Goal: Information Seeking & Learning: Learn about a topic

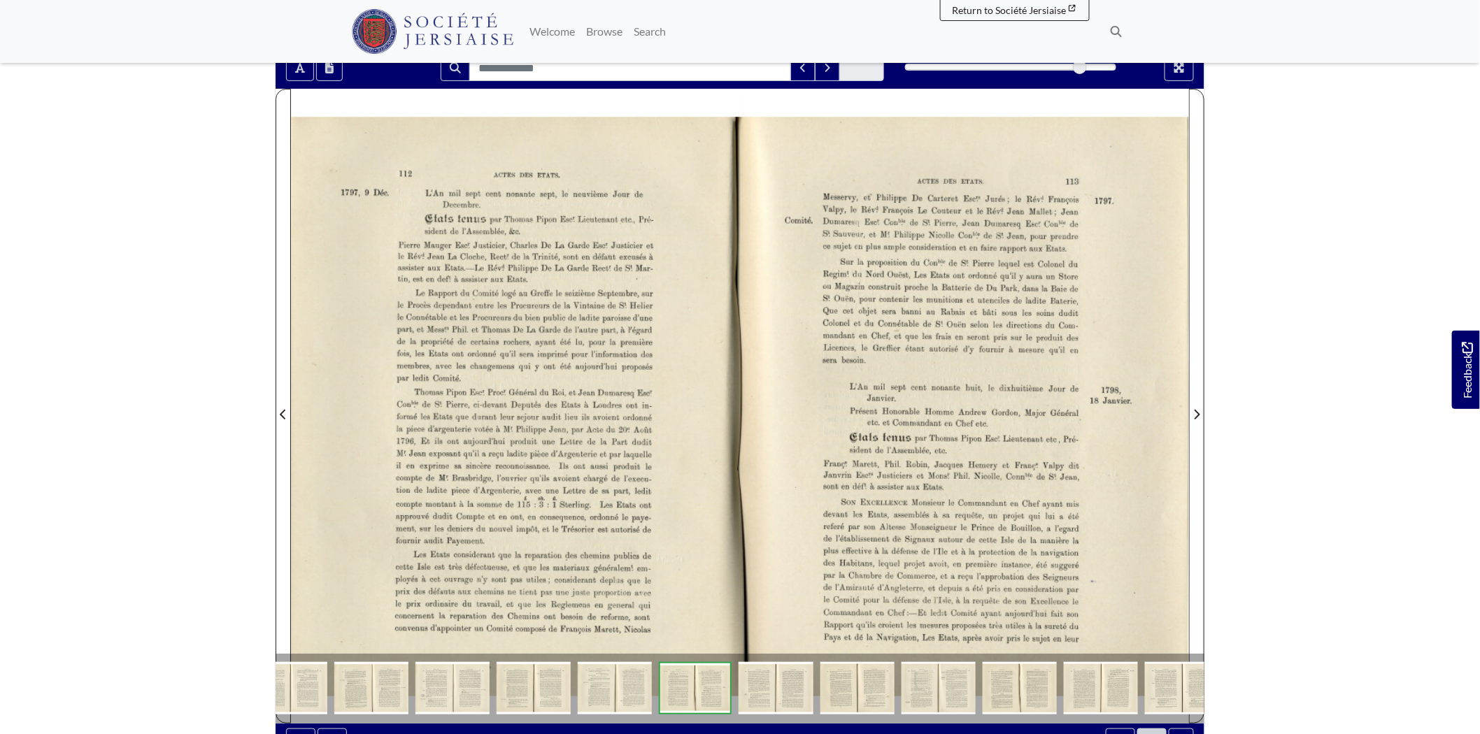
scroll to position [155, 0]
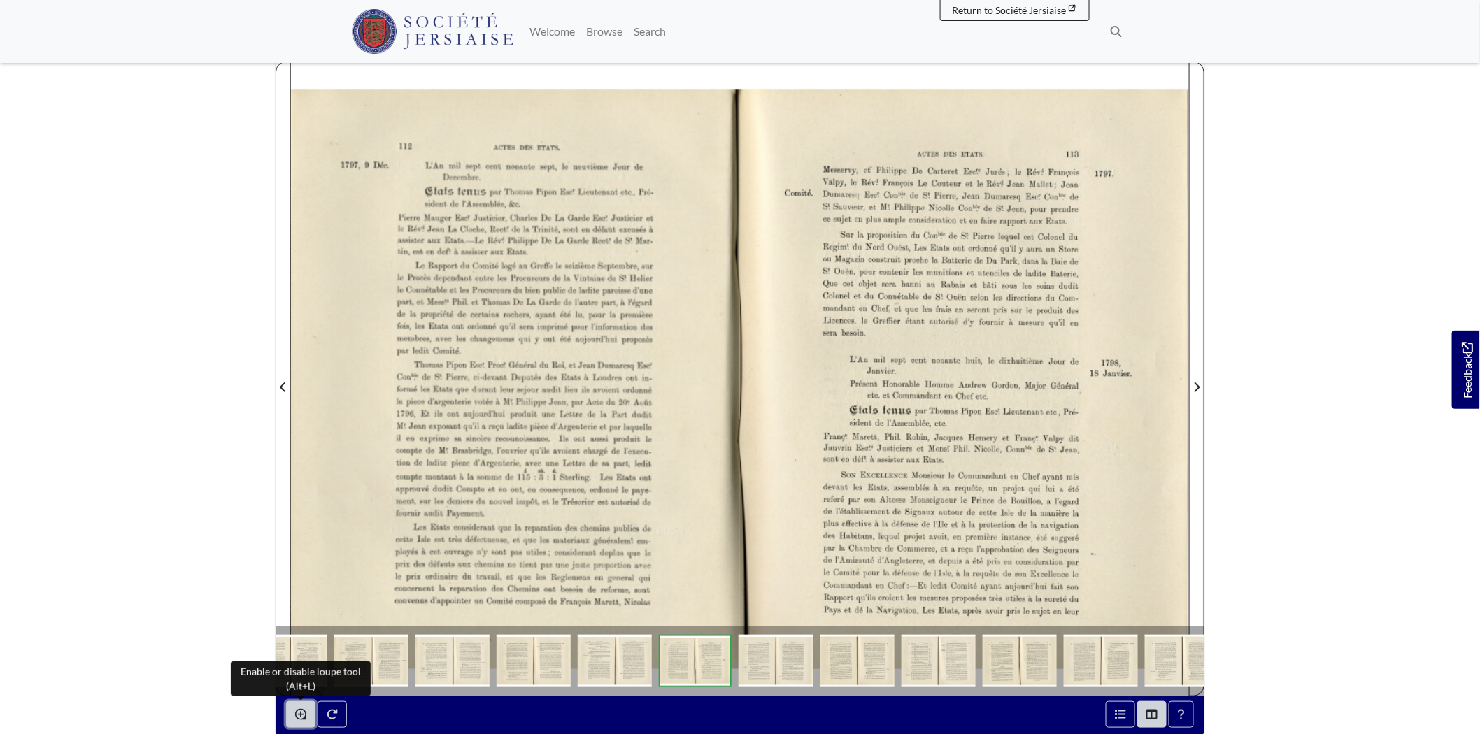
click at [298, 716] on icon "Enable or disable loupe tool (Alt+L)" at bounding box center [300, 714] width 11 height 11
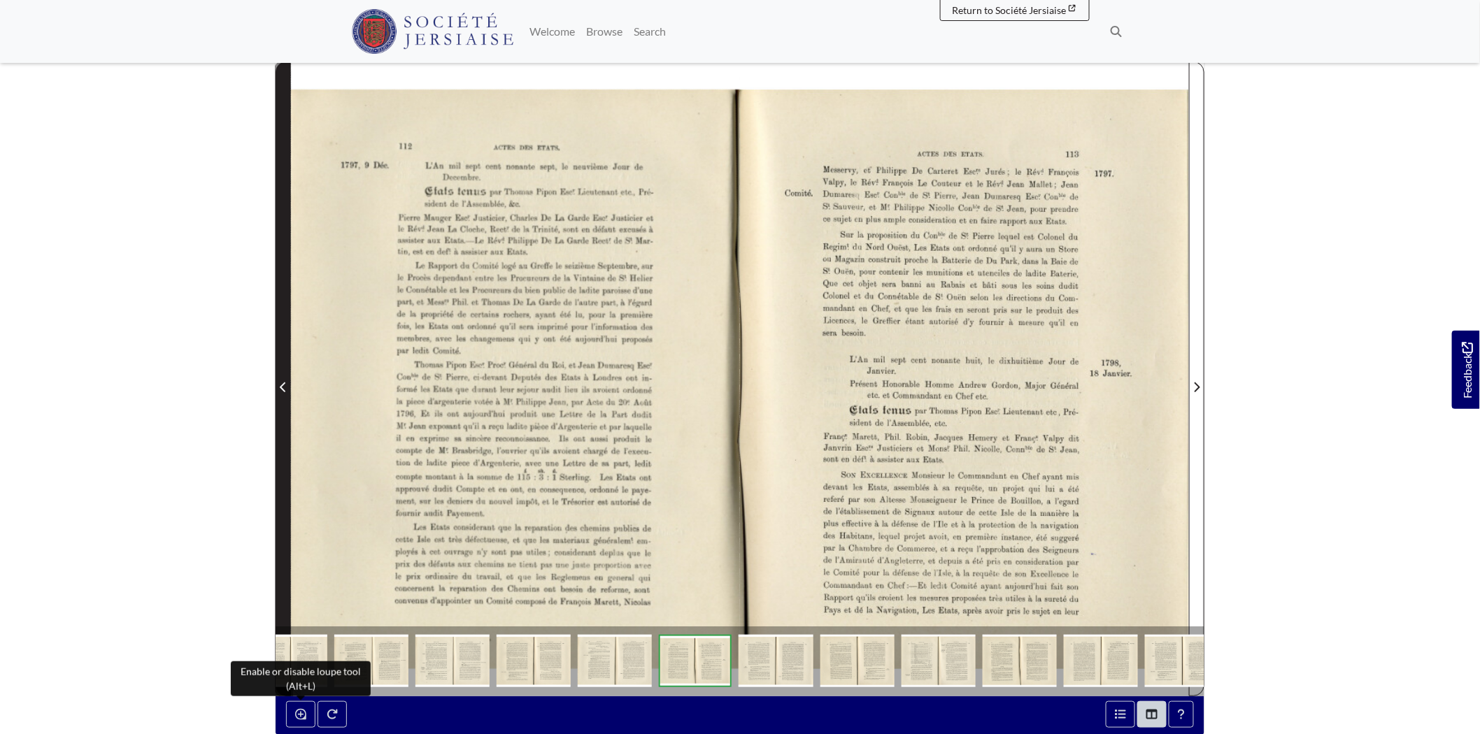
click at [287, 392] on icon "Previous Page" at bounding box center [283, 387] width 7 height 11
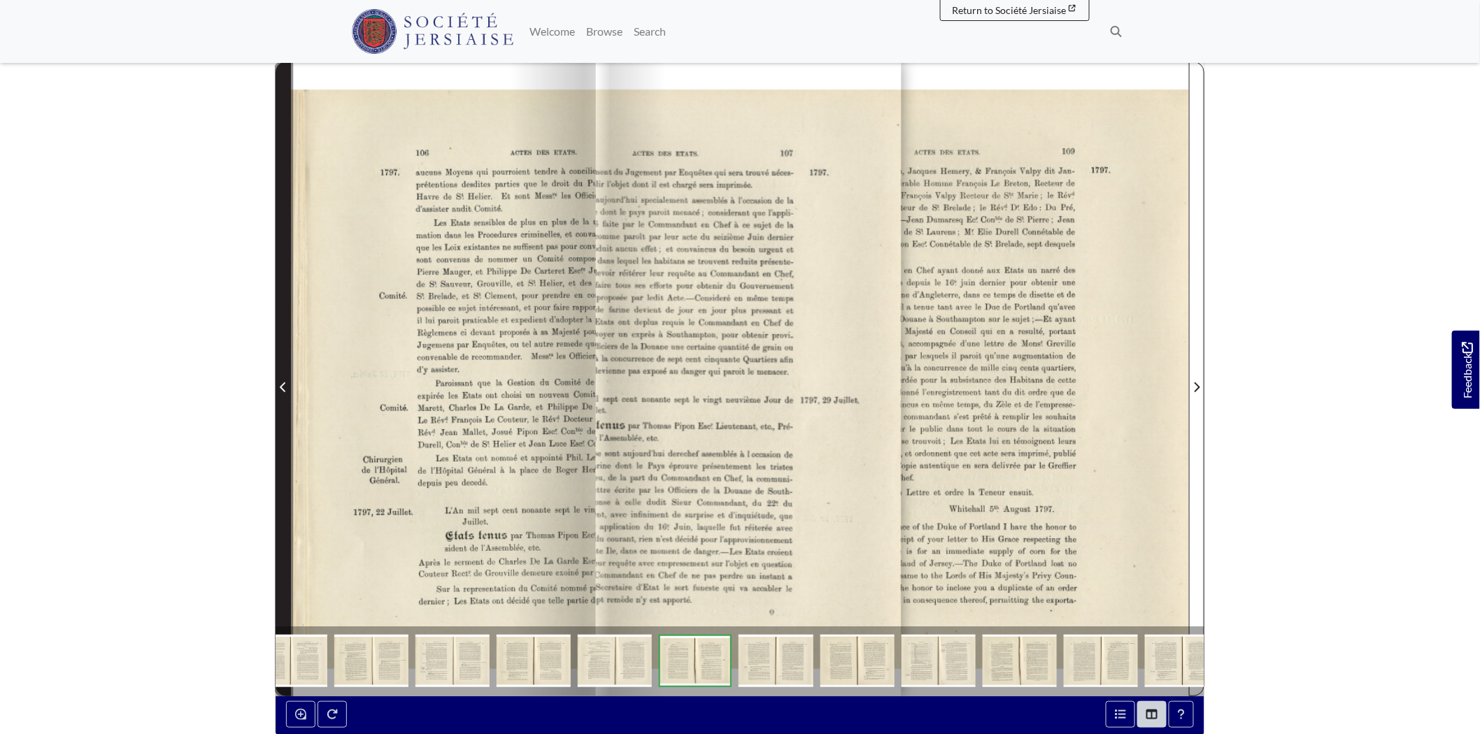
click at [287, 392] on icon "Previous Page" at bounding box center [283, 387] width 7 height 11
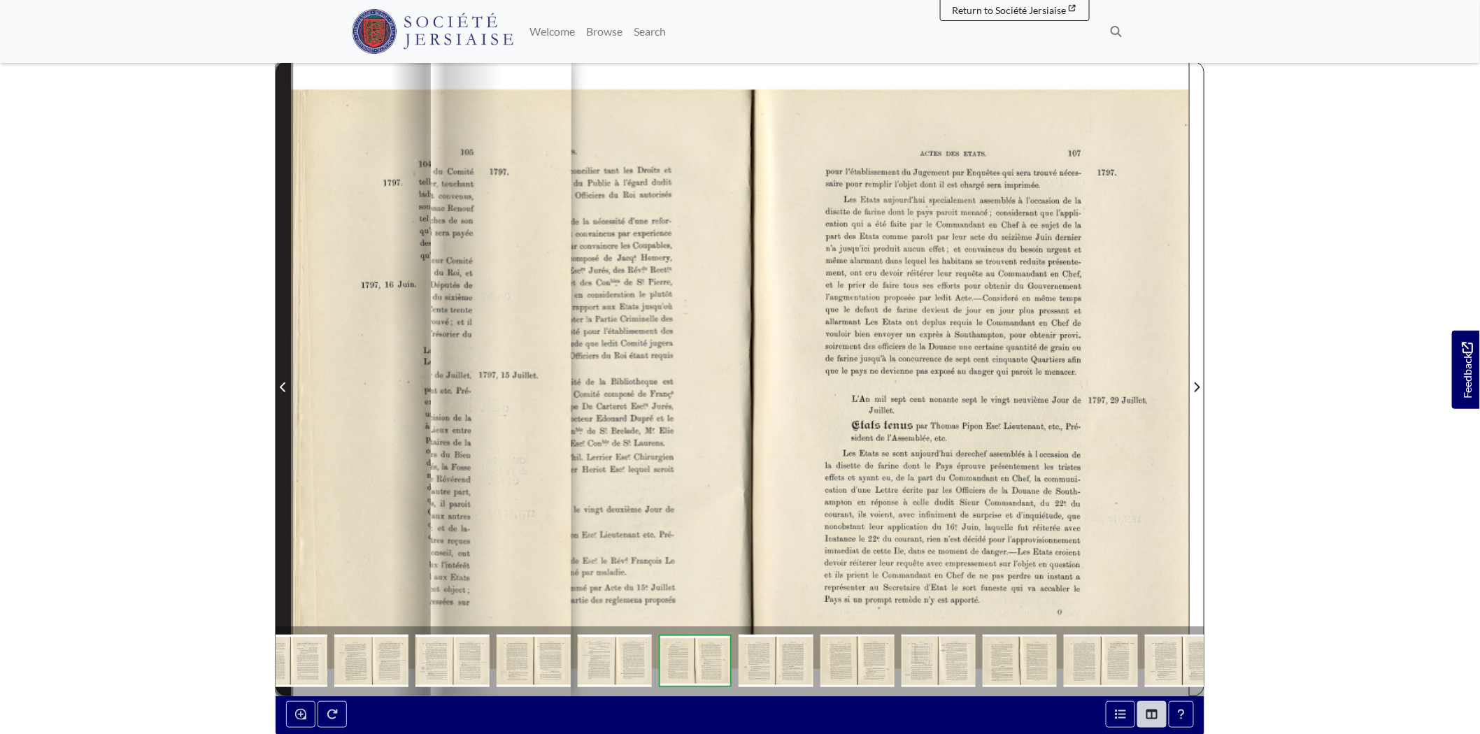
click at [287, 392] on icon "Previous Page" at bounding box center [283, 387] width 7 height 11
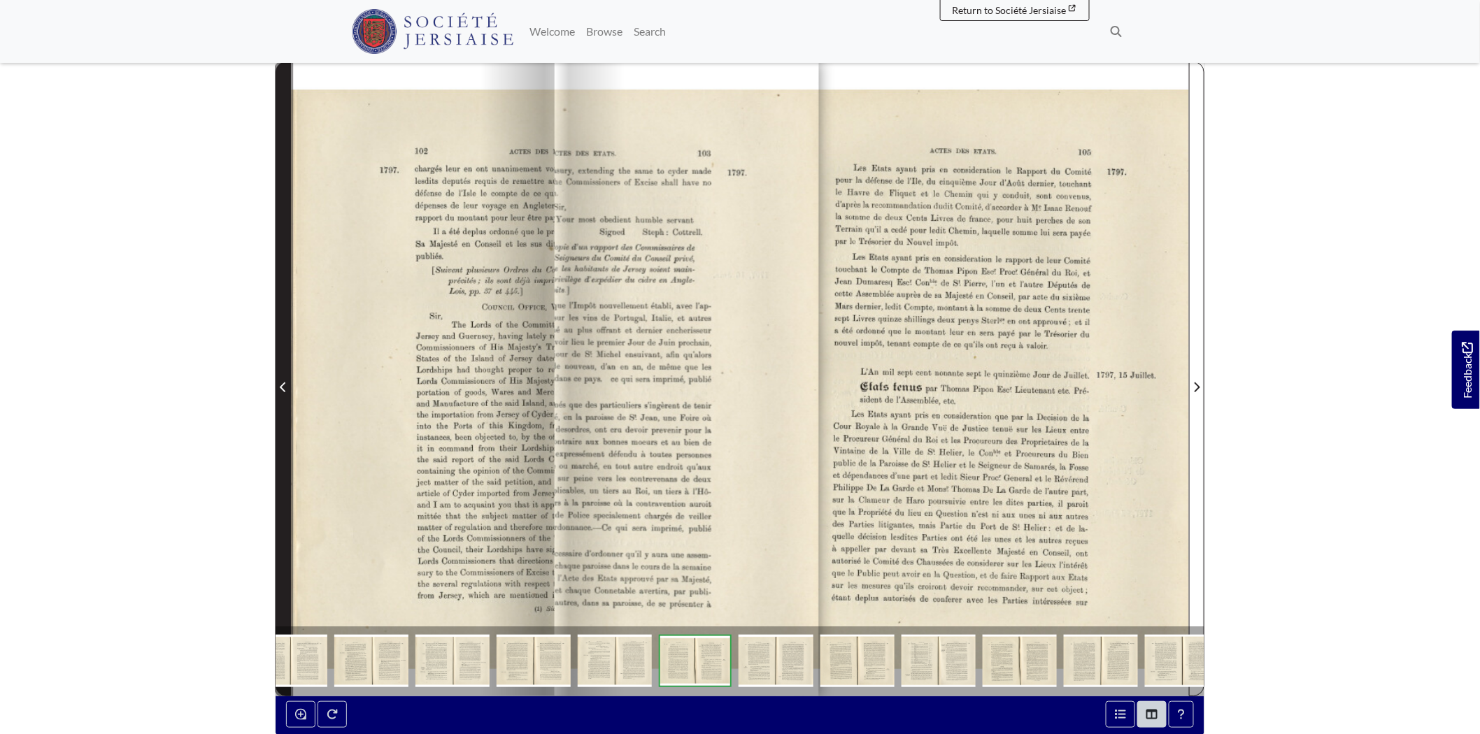
click at [287, 392] on icon "Previous Page" at bounding box center [283, 387] width 7 height 11
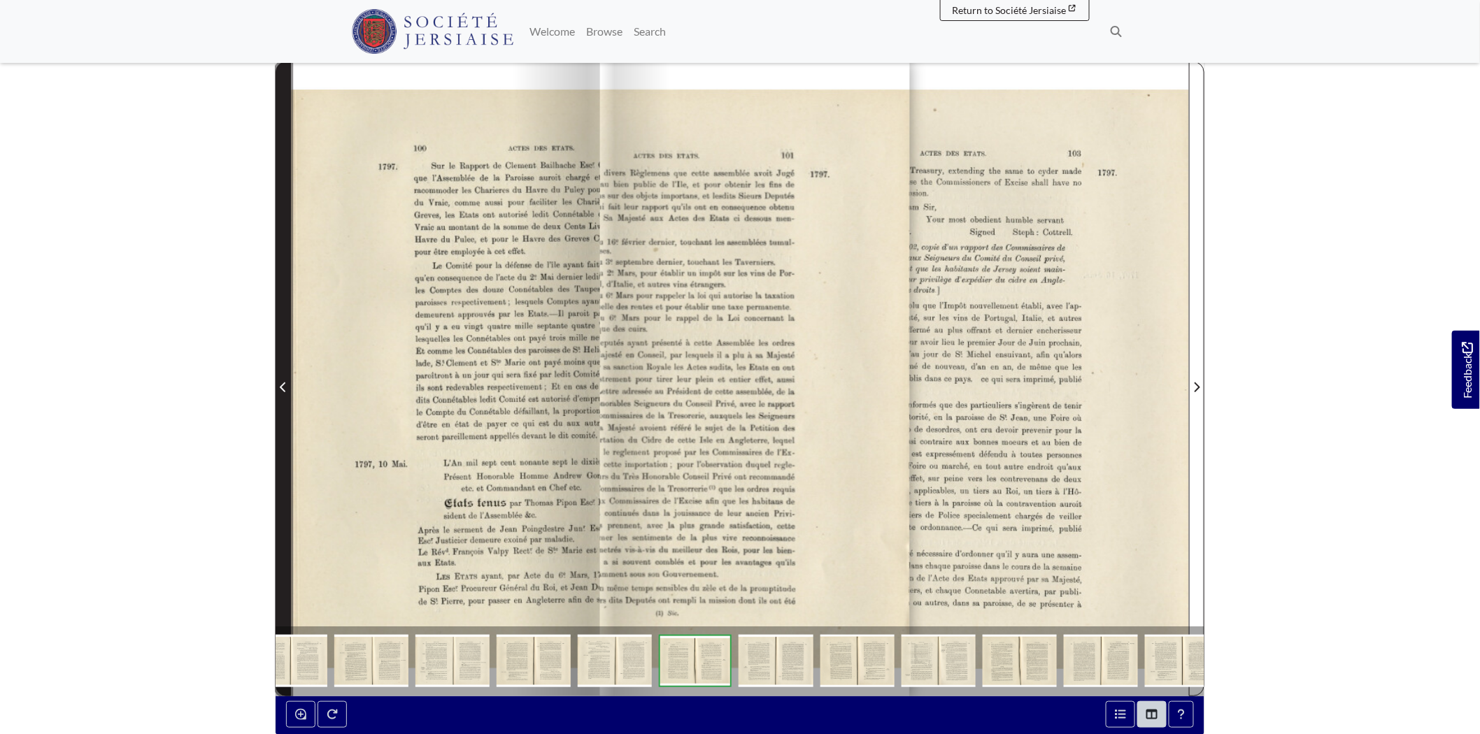
click at [287, 392] on icon "Previous Page" at bounding box center [283, 387] width 7 height 11
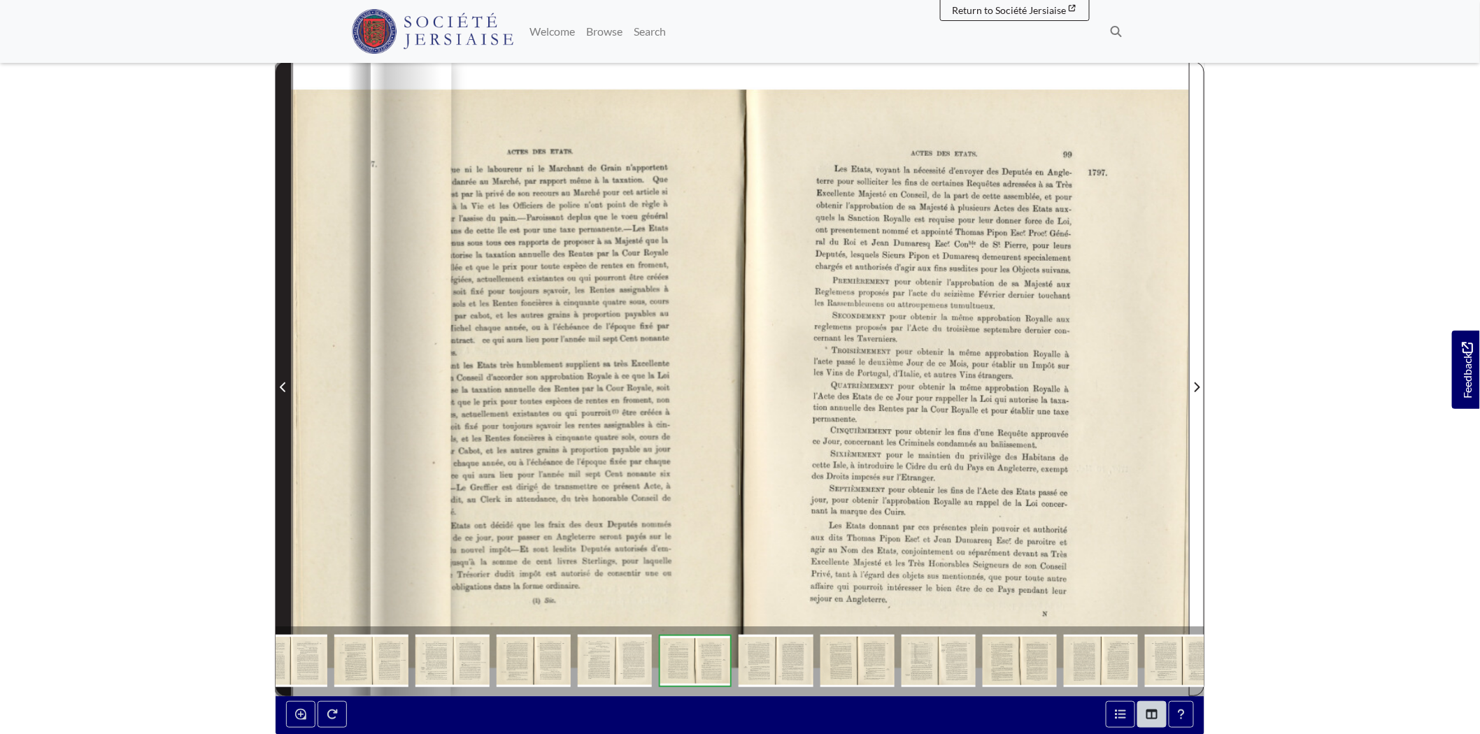
click at [287, 392] on icon "Previous Page" at bounding box center [283, 387] width 7 height 11
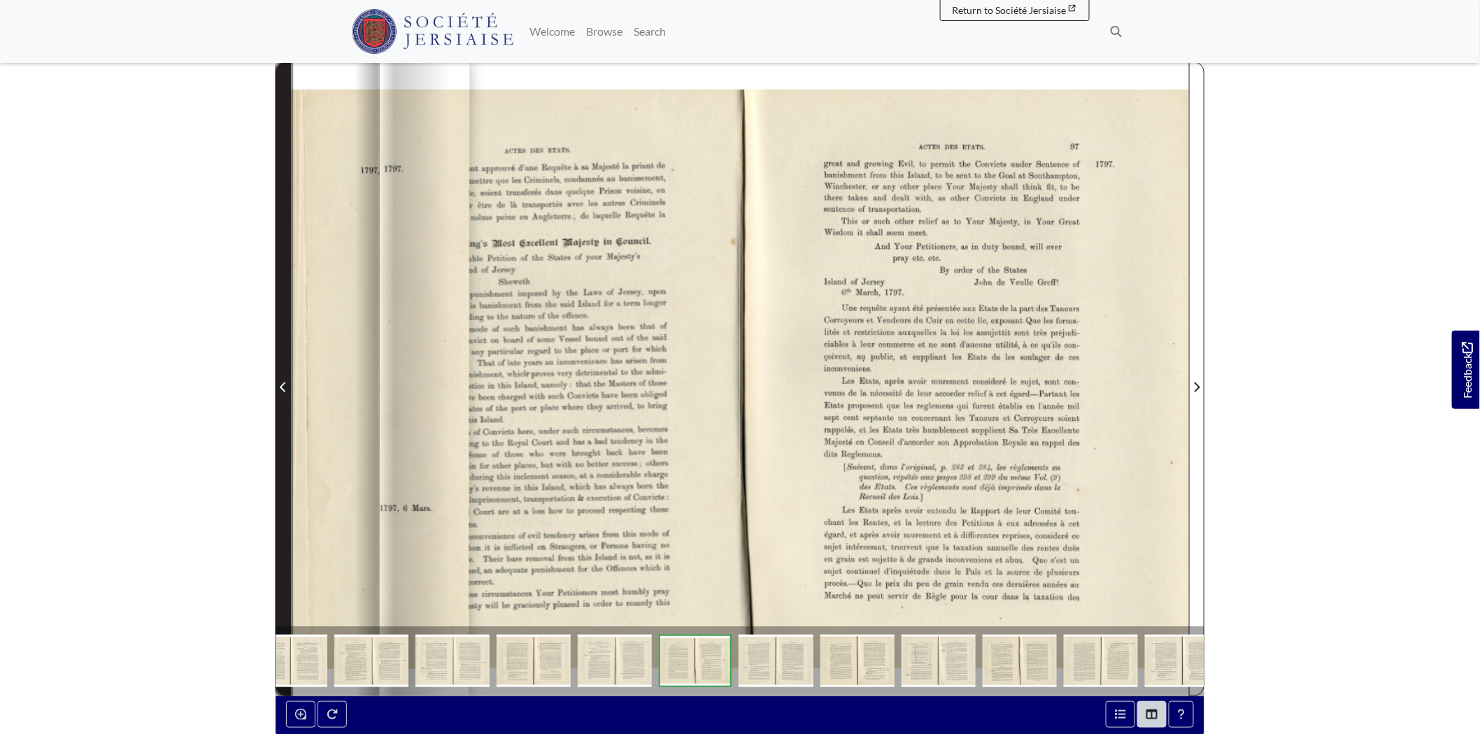
click at [287, 392] on icon "Previous Page" at bounding box center [283, 387] width 7 height 11
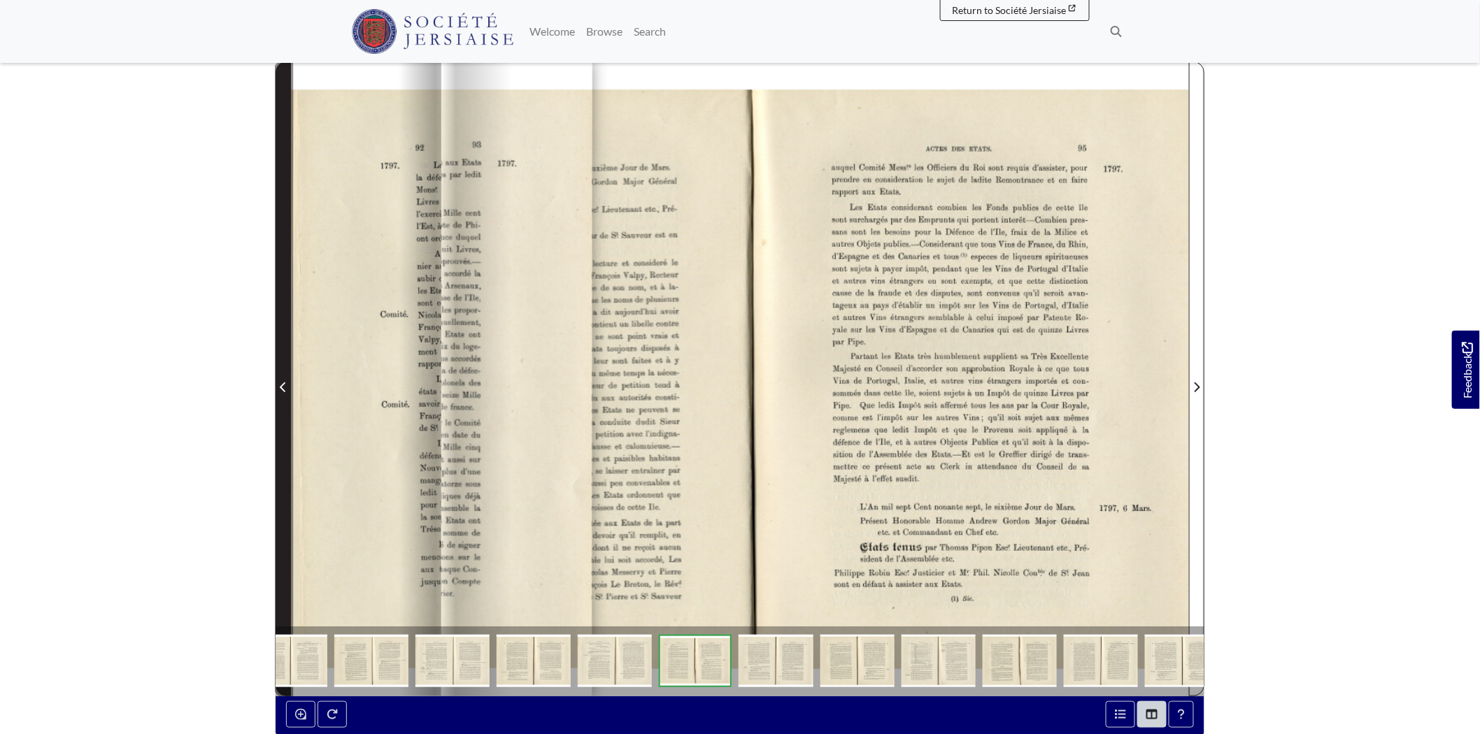
click at [287, 392] on icon "Previous Page" at bounding box center [283, 387] width 7 height 11
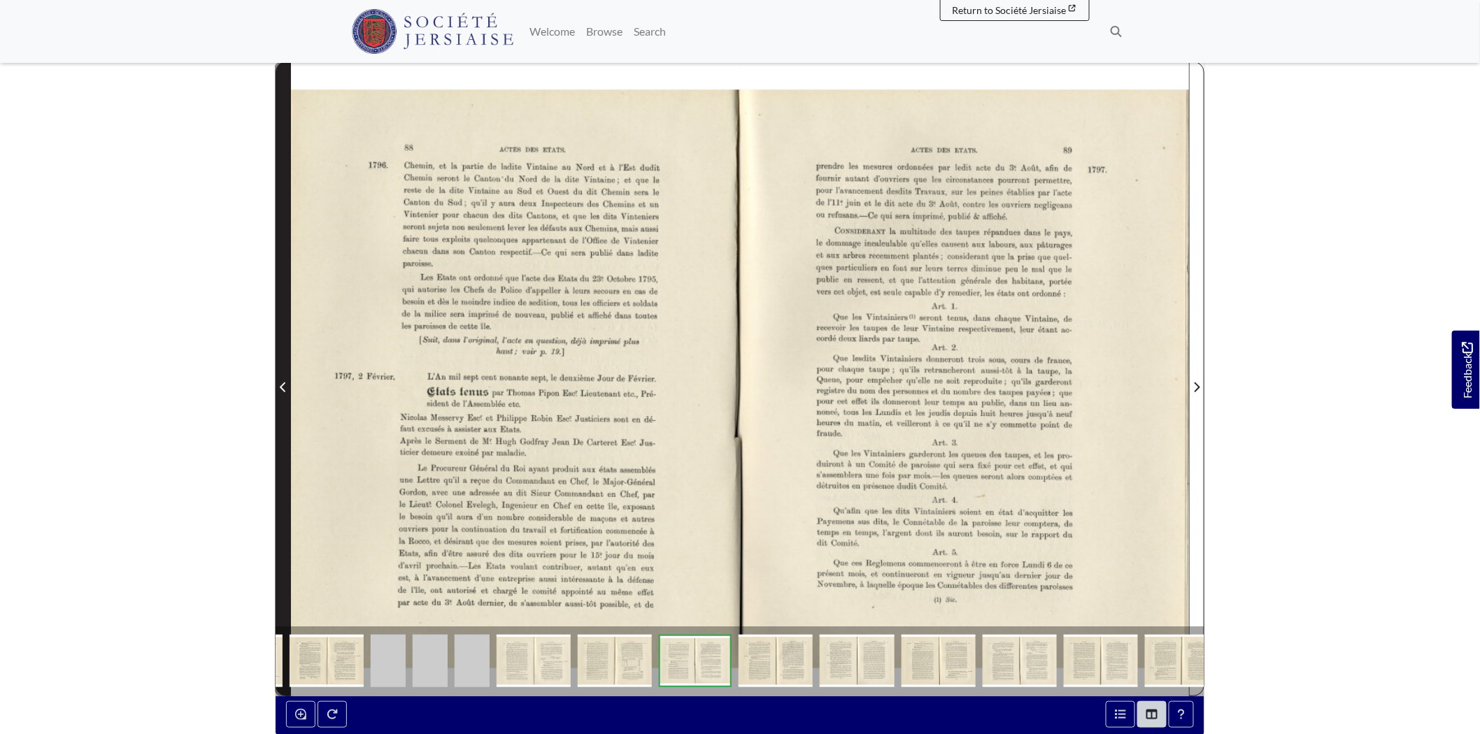
click at [280, 399] on span "Previous Page" at bounding box center [283, 379] width 14 height 634
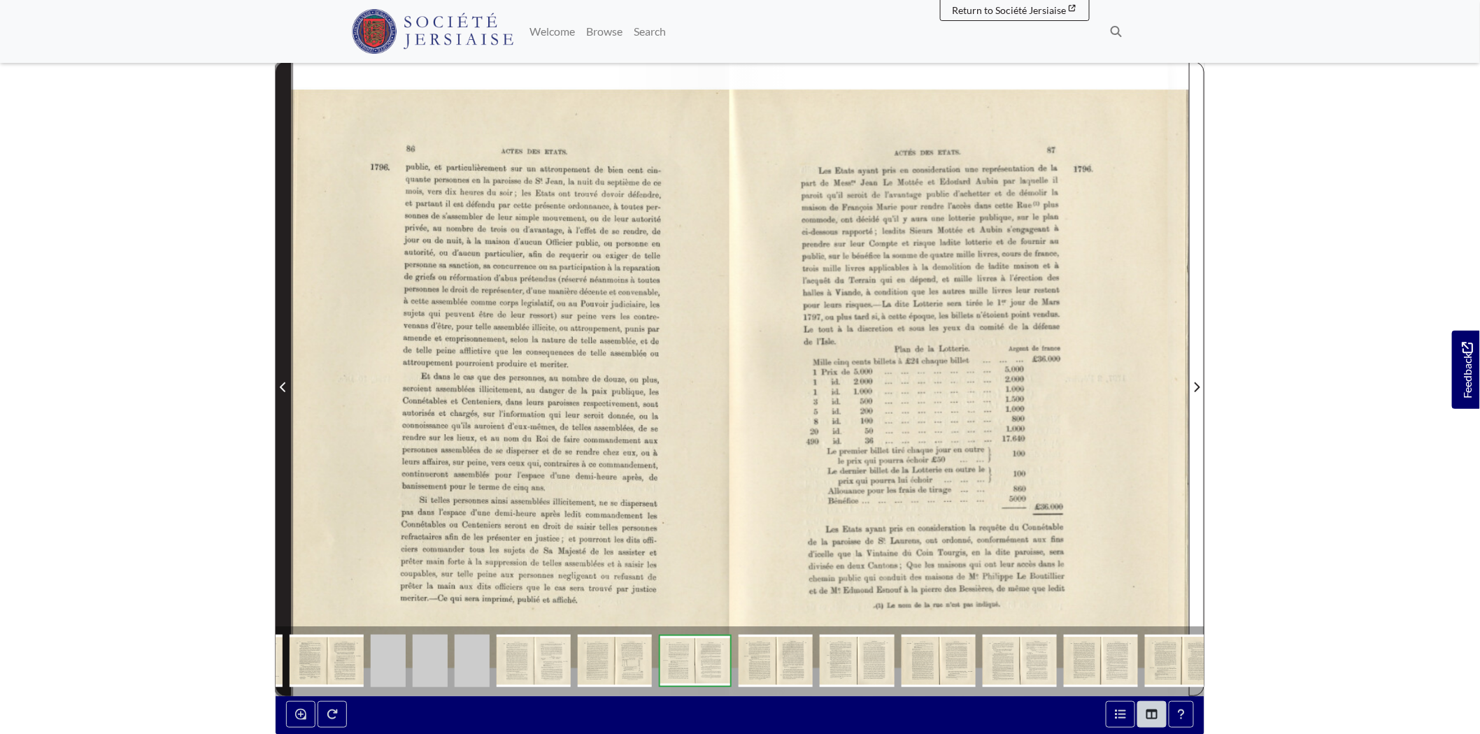
click at [280, 399] on span "Previous Page" at bounding box center [283, 379] width 14 height 634
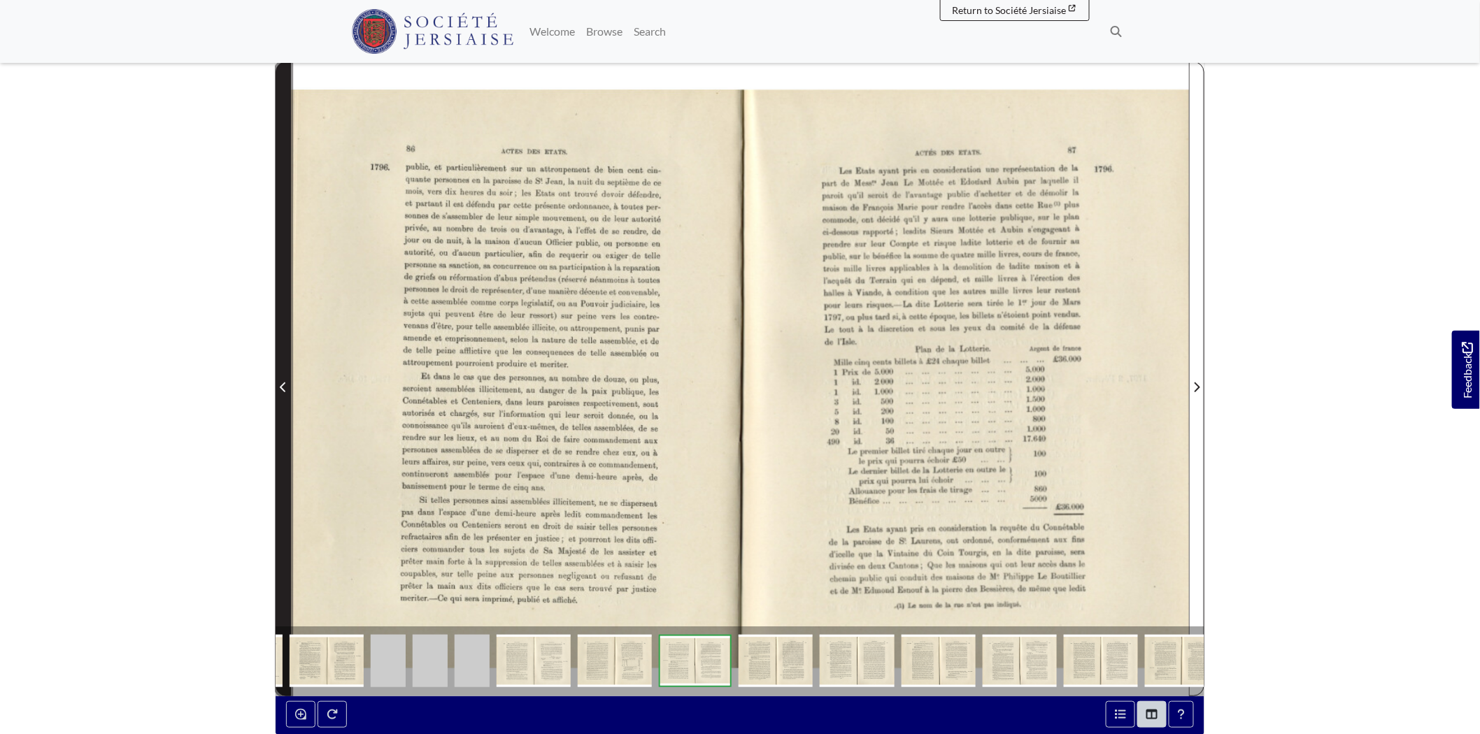
click at [280, 399] on span "Previous Page" at bounding box center [283, 379] width 14 height 634
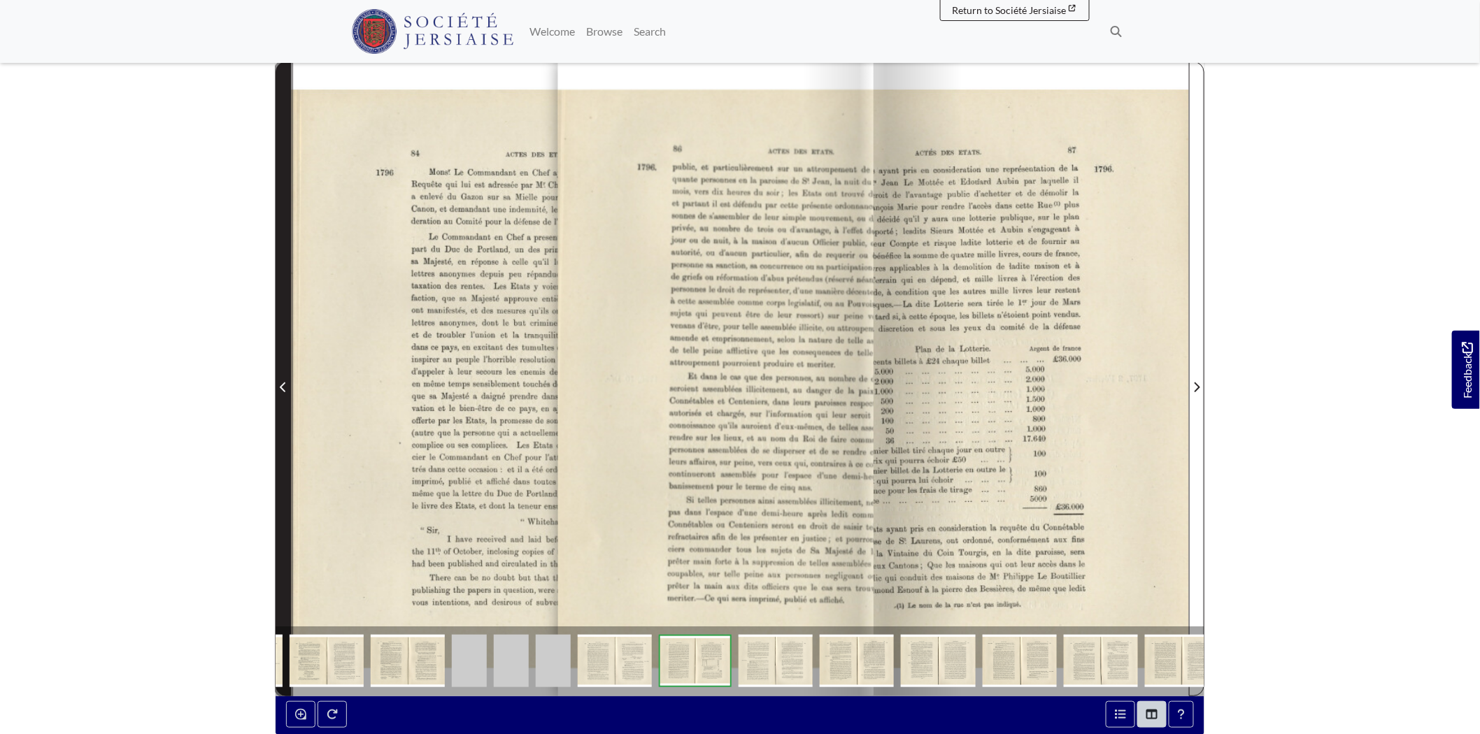
click at [280, 399] on span "Previous Page" at bounding box center [283, 379] width 14 height 634
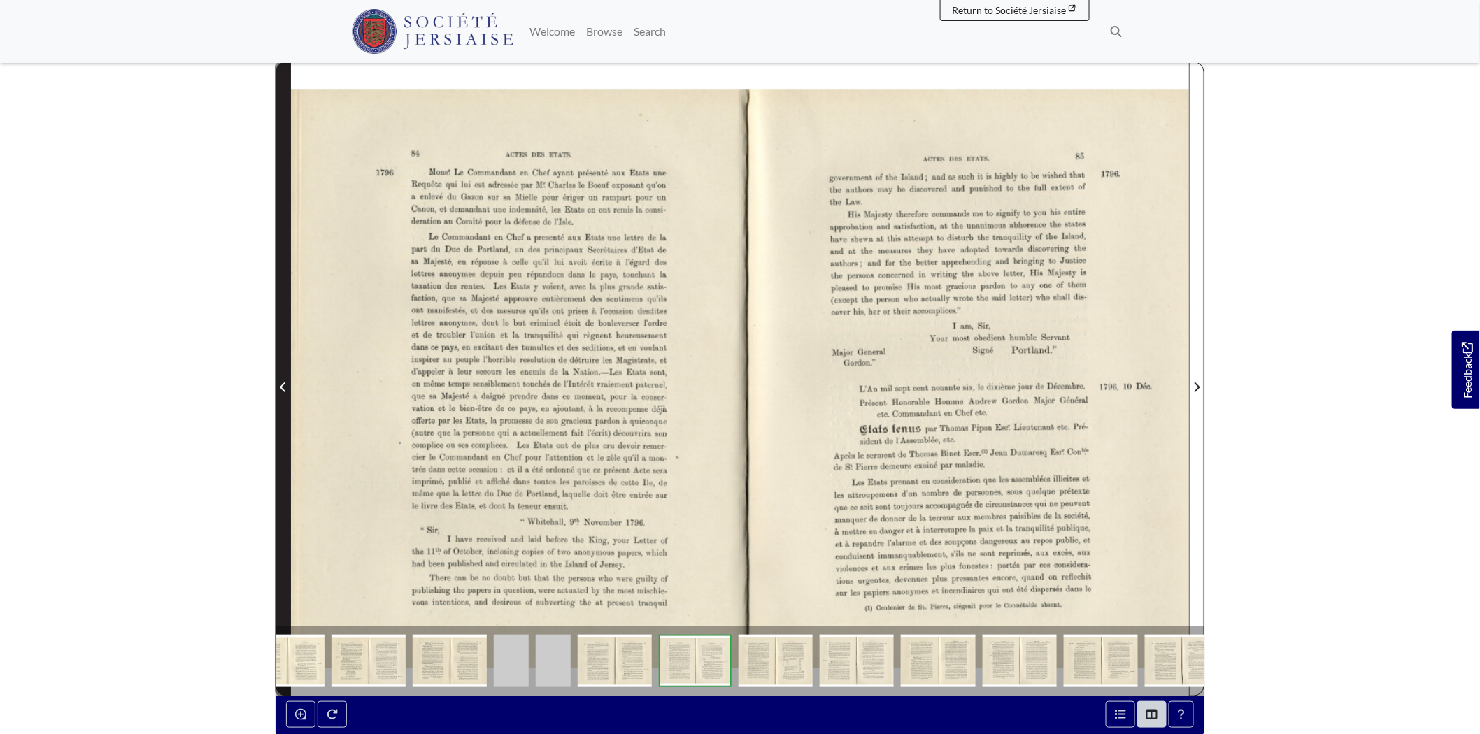
click at [280, 399] on span "Previous Page" at bounding box center [283, 379] width 14 height 634
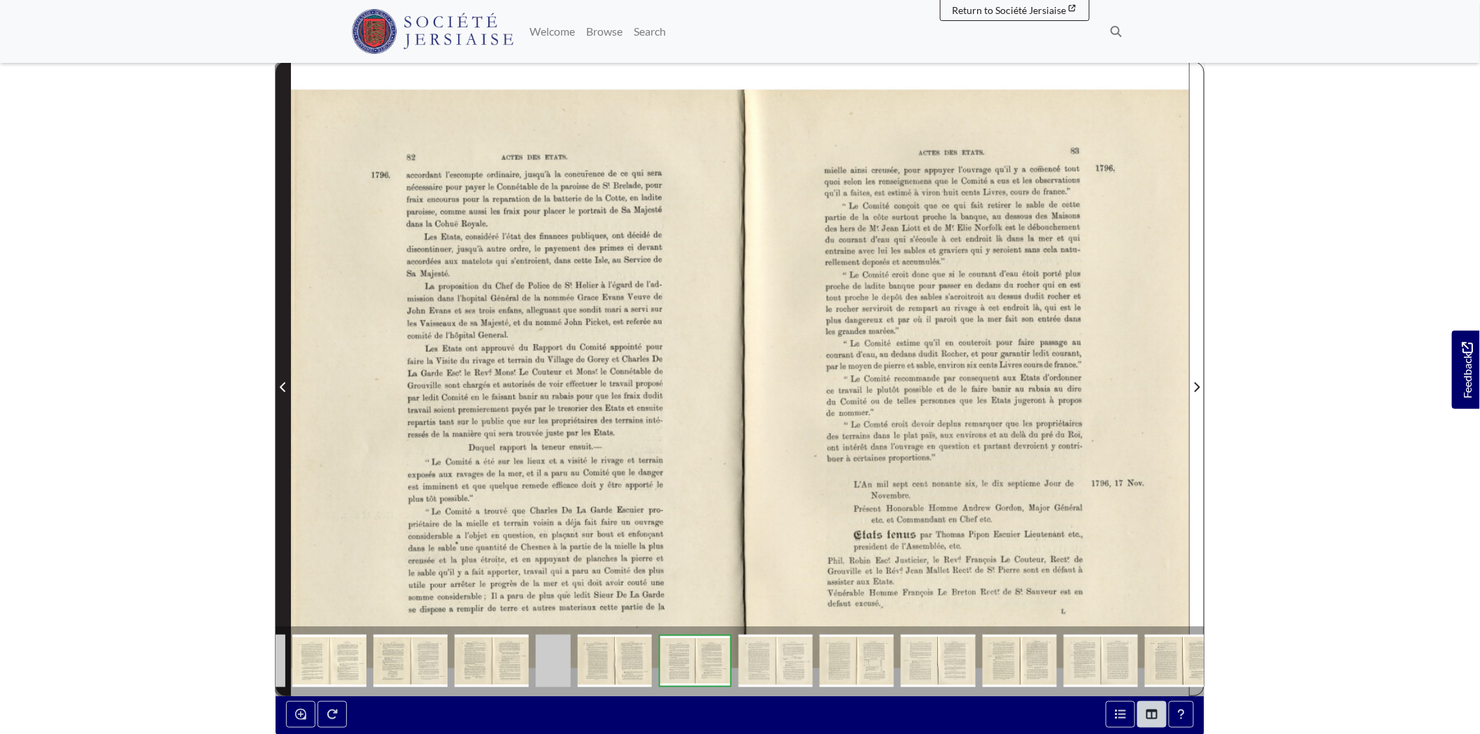
click at [280, 399] on span "Previous Page" at bounding box center [283, 379] width 14 height 634
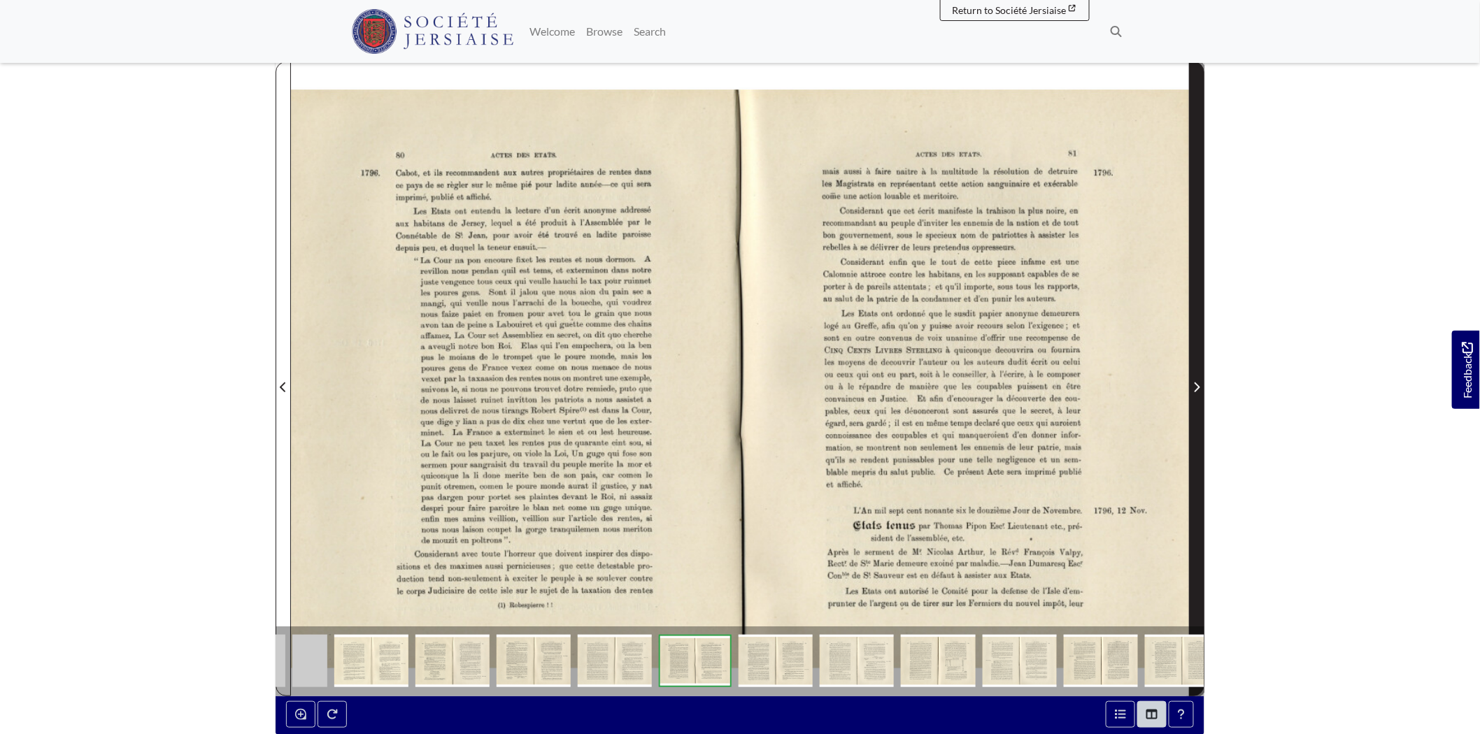
click at [1200, 401] on span "Next Page" at bounding box center [1196, 379] width 14 height 634
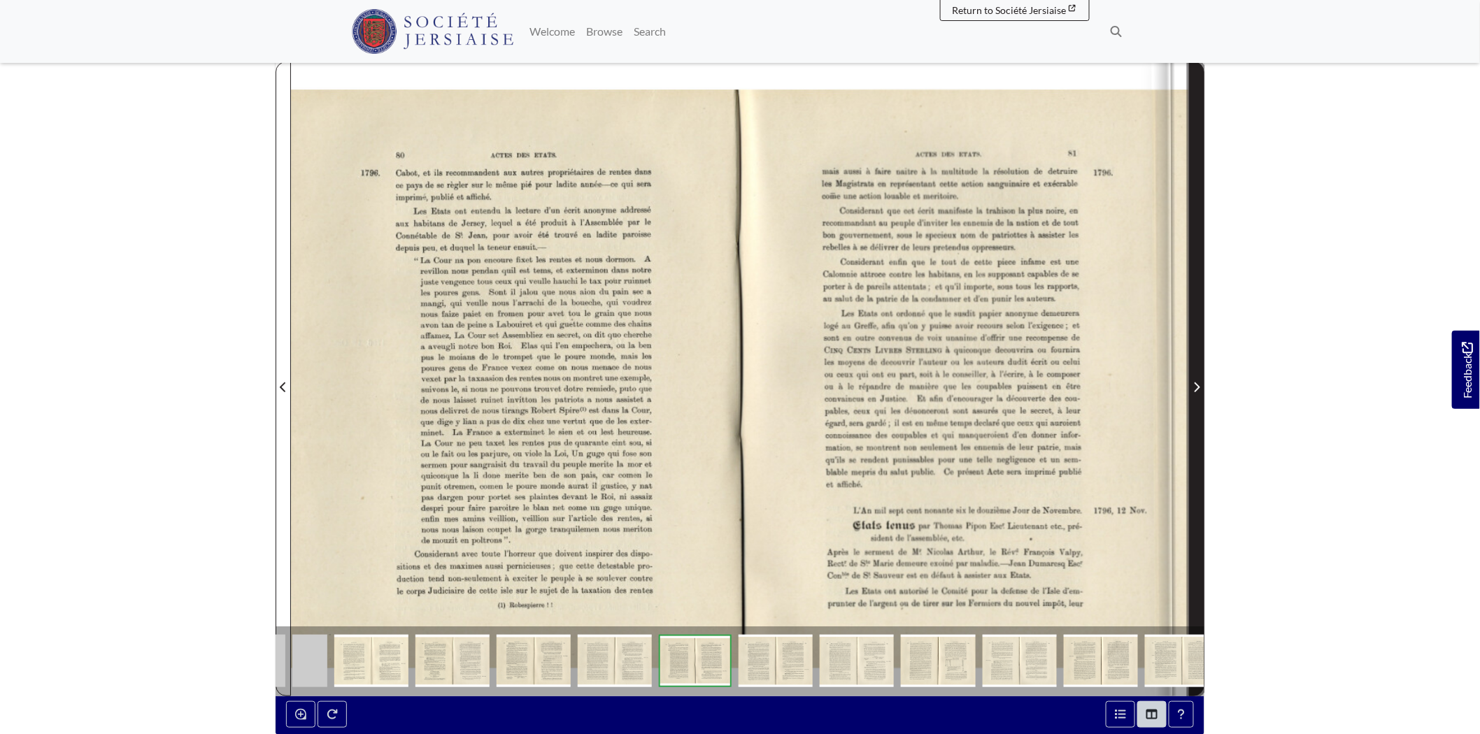
click at [1200, 401] on span "Next Page" at bounding box center [1196, 379] width 14 height 634
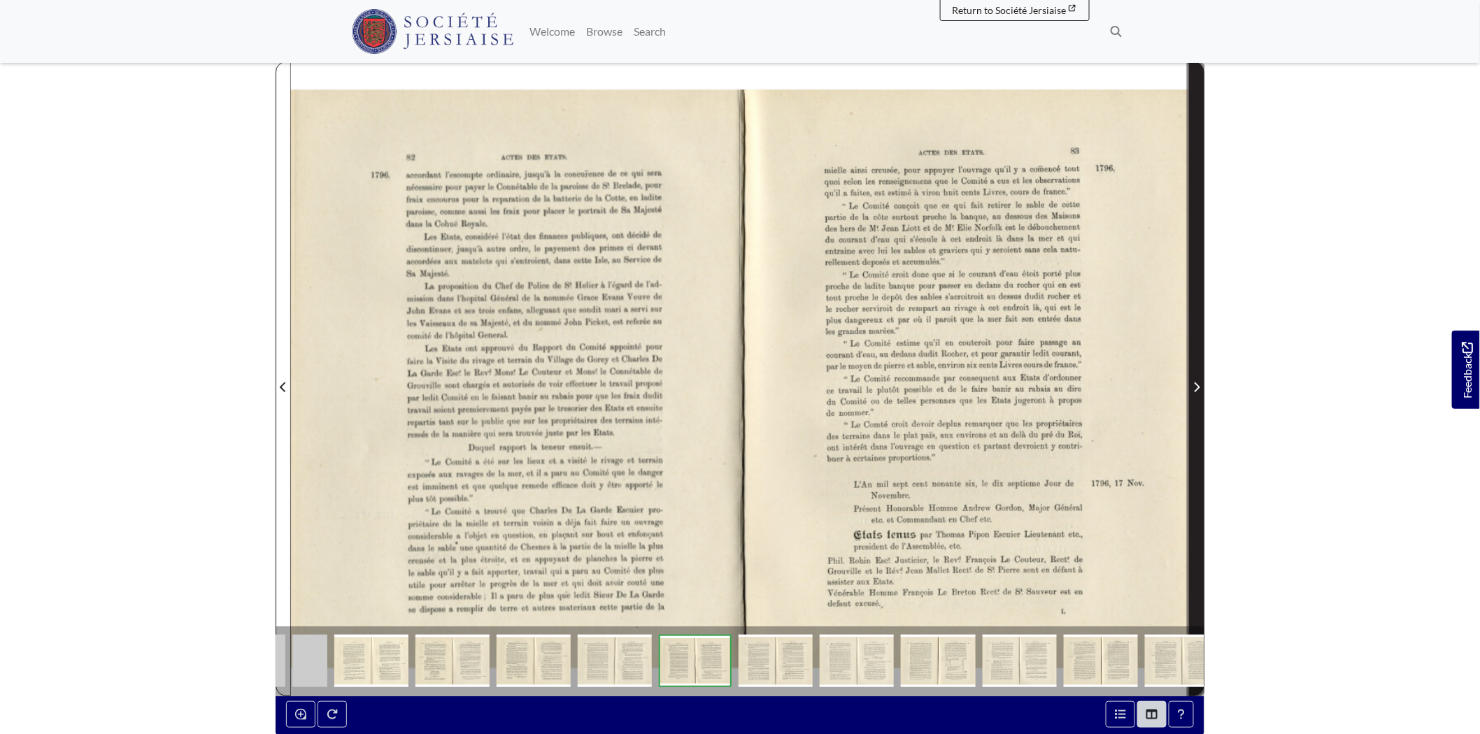
click at [1194, 401] on span "Next Page" at bounding box center [1196, 379] width 14 height 634
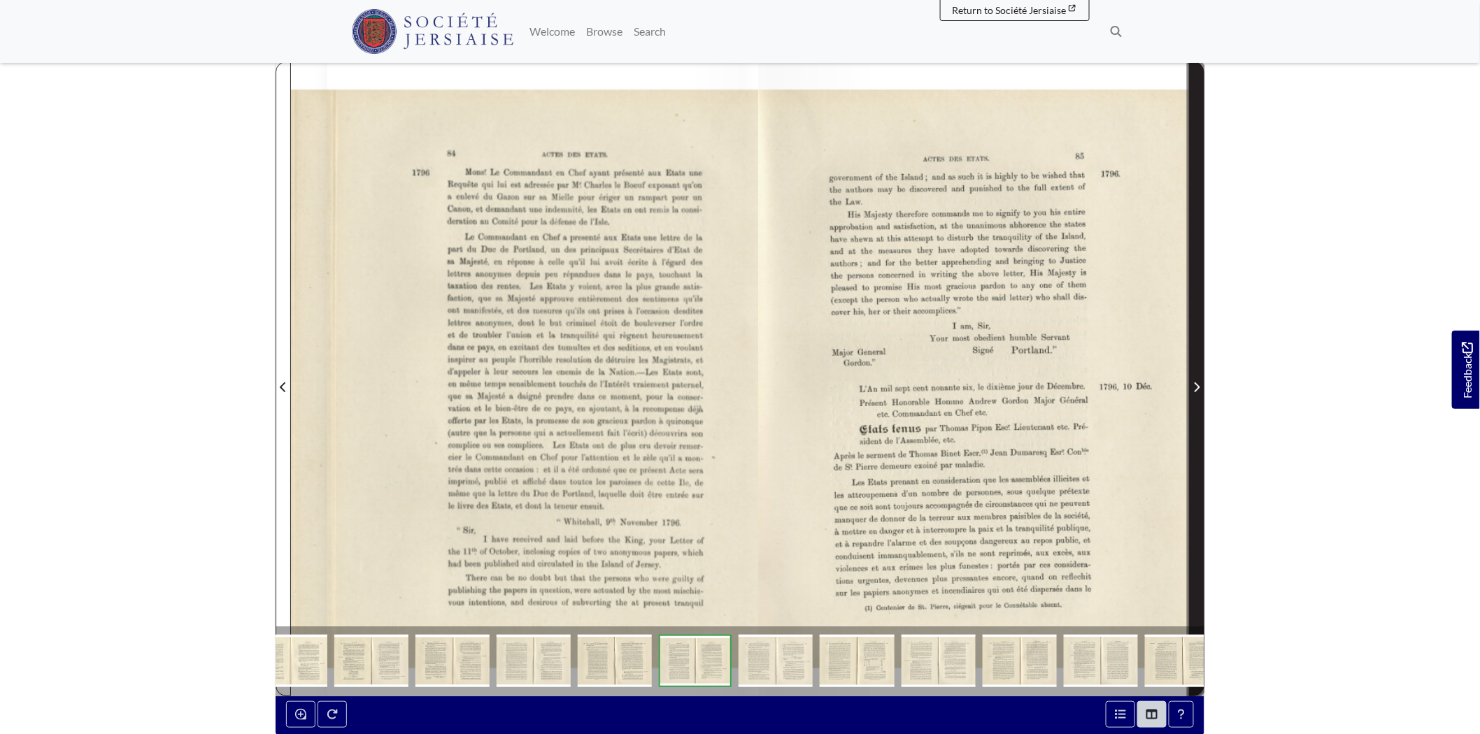
click at [1190, 403] on span "Next Page" at bounding box center [1196, 379] width 14 height 634
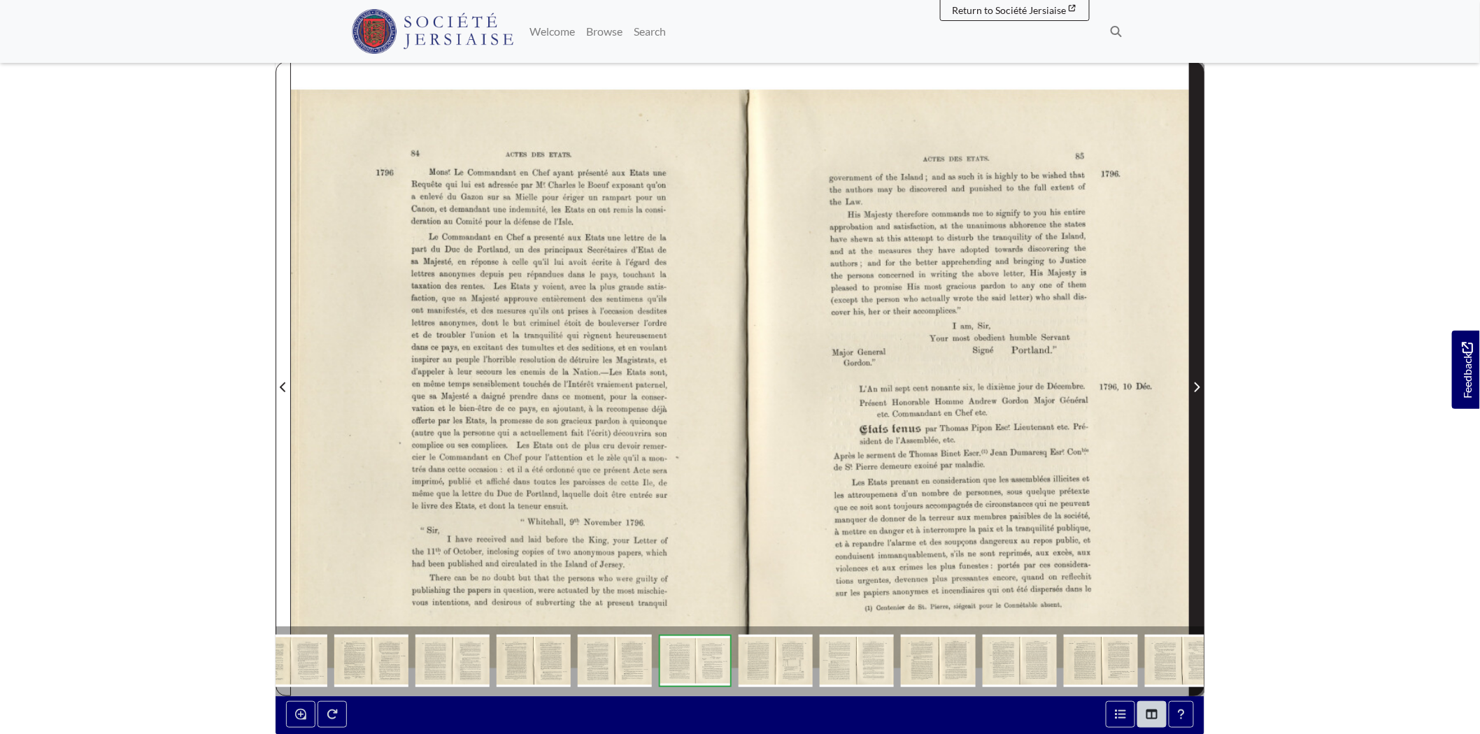
click at [1193, 401] on span "Next Page" at bounding box center [1196, 379] width 14 height 634
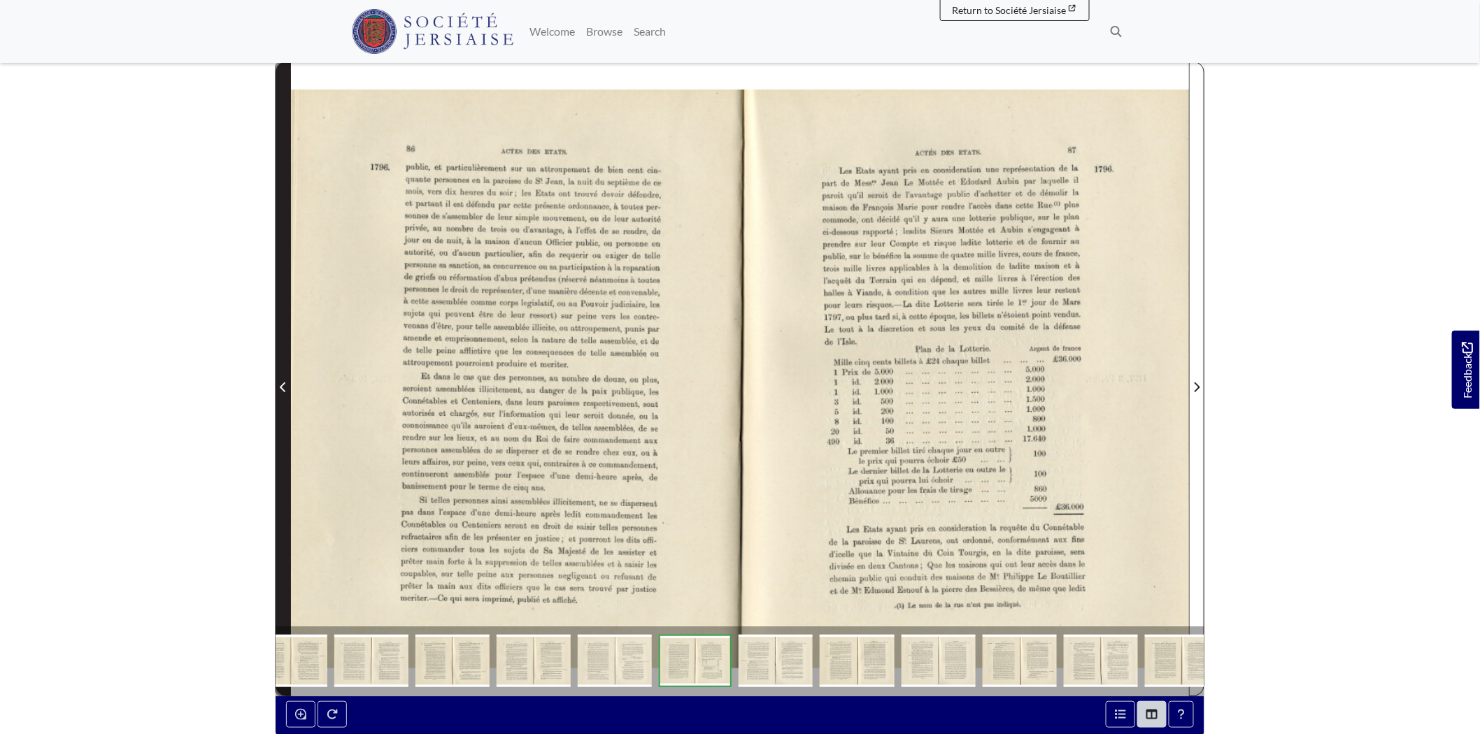
click at [280, 385] on icon "Previous Page" at bounding box center [283, 387] width 7 height 11
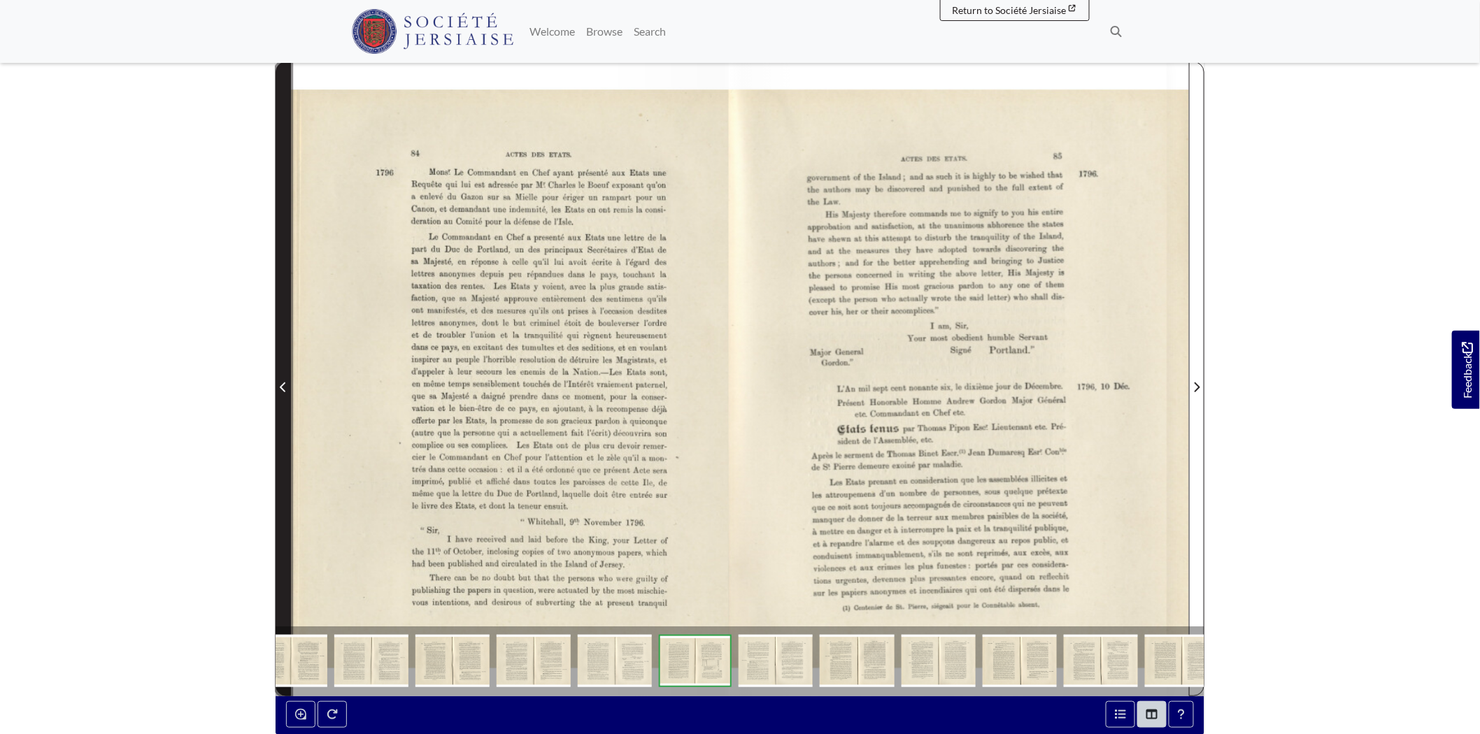
click at [280, 385] on icon "Previous Page" at bounding box center [283, 387] width 7 height 11
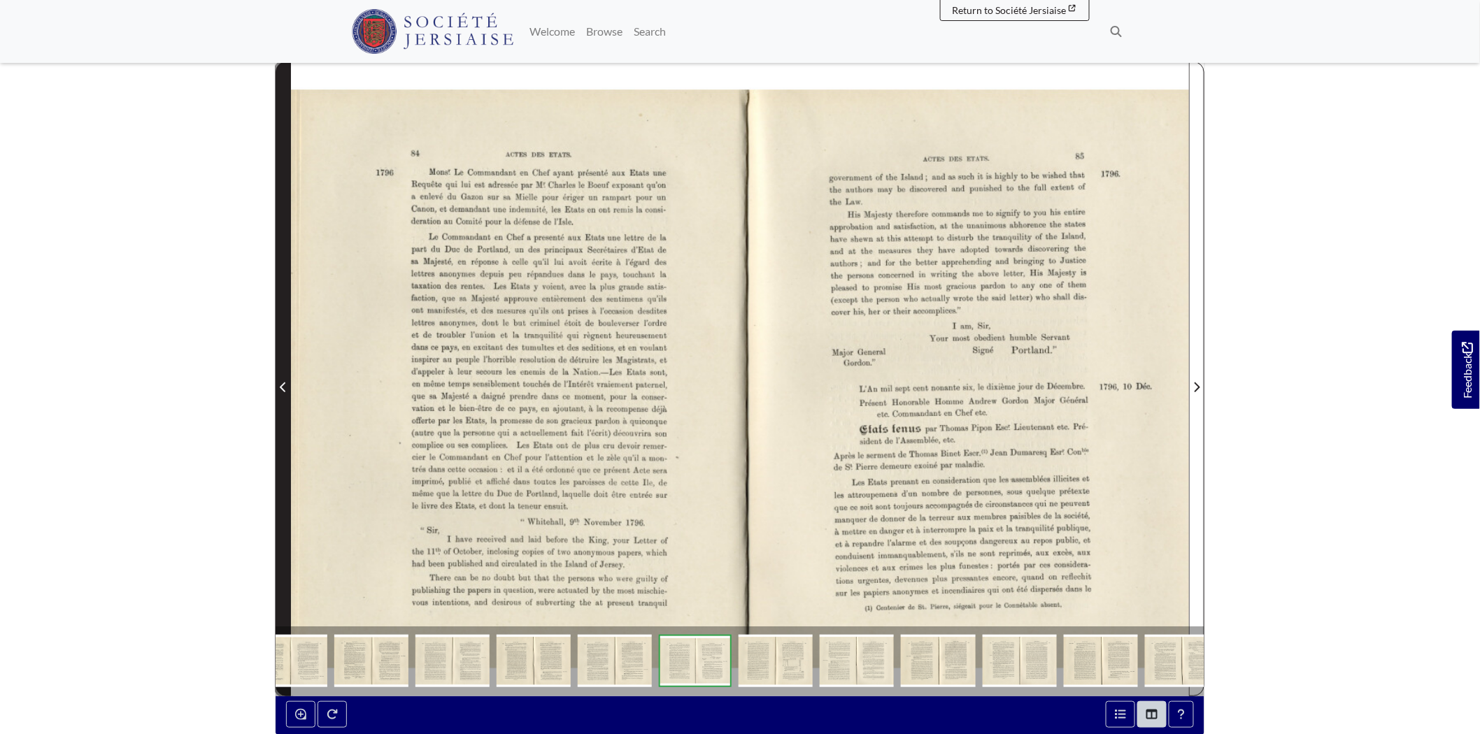
click at [280, 385] on icon "Previous Page" at bounding box center [283, 387] width 7 height 11
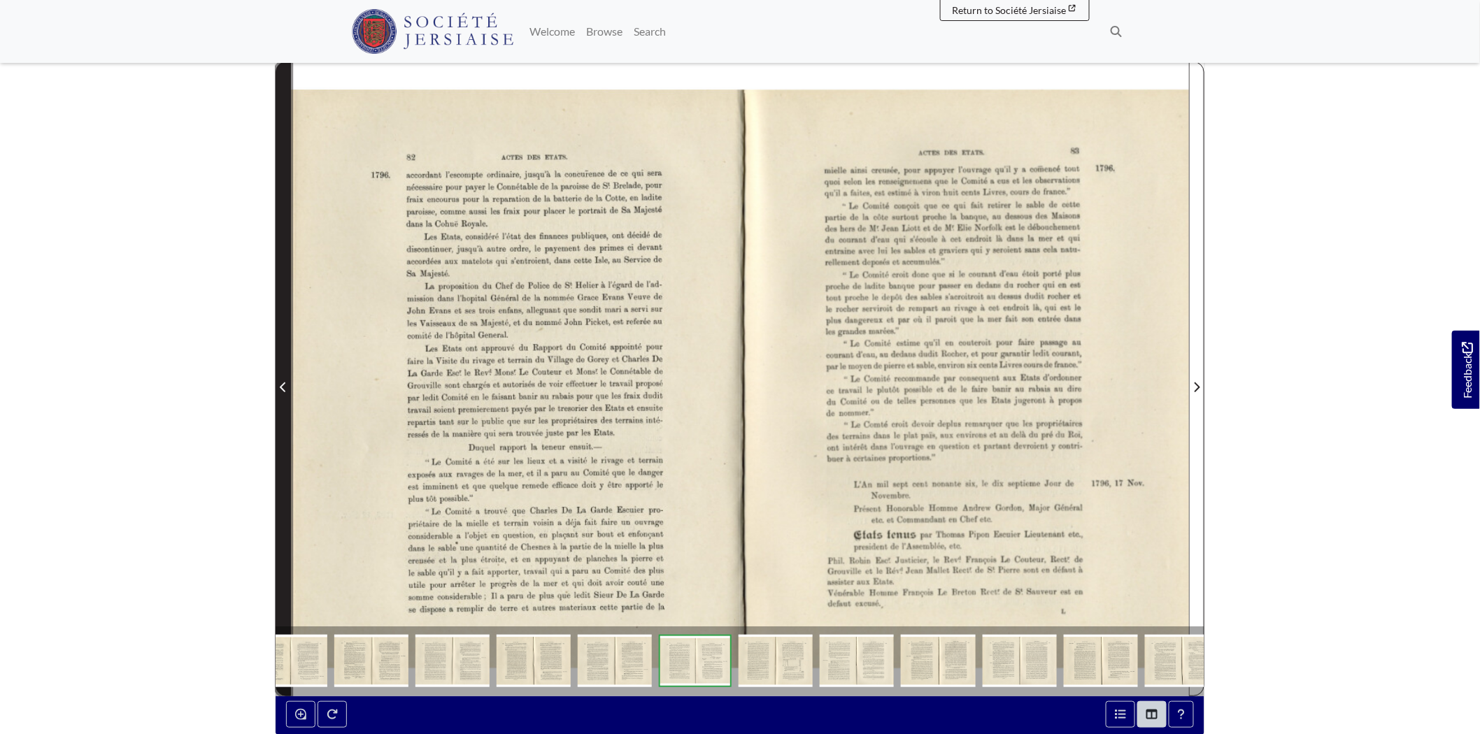
click at [280, 385] on icon "Previous Page" at bounding box center [283, 387] width 7 height 11
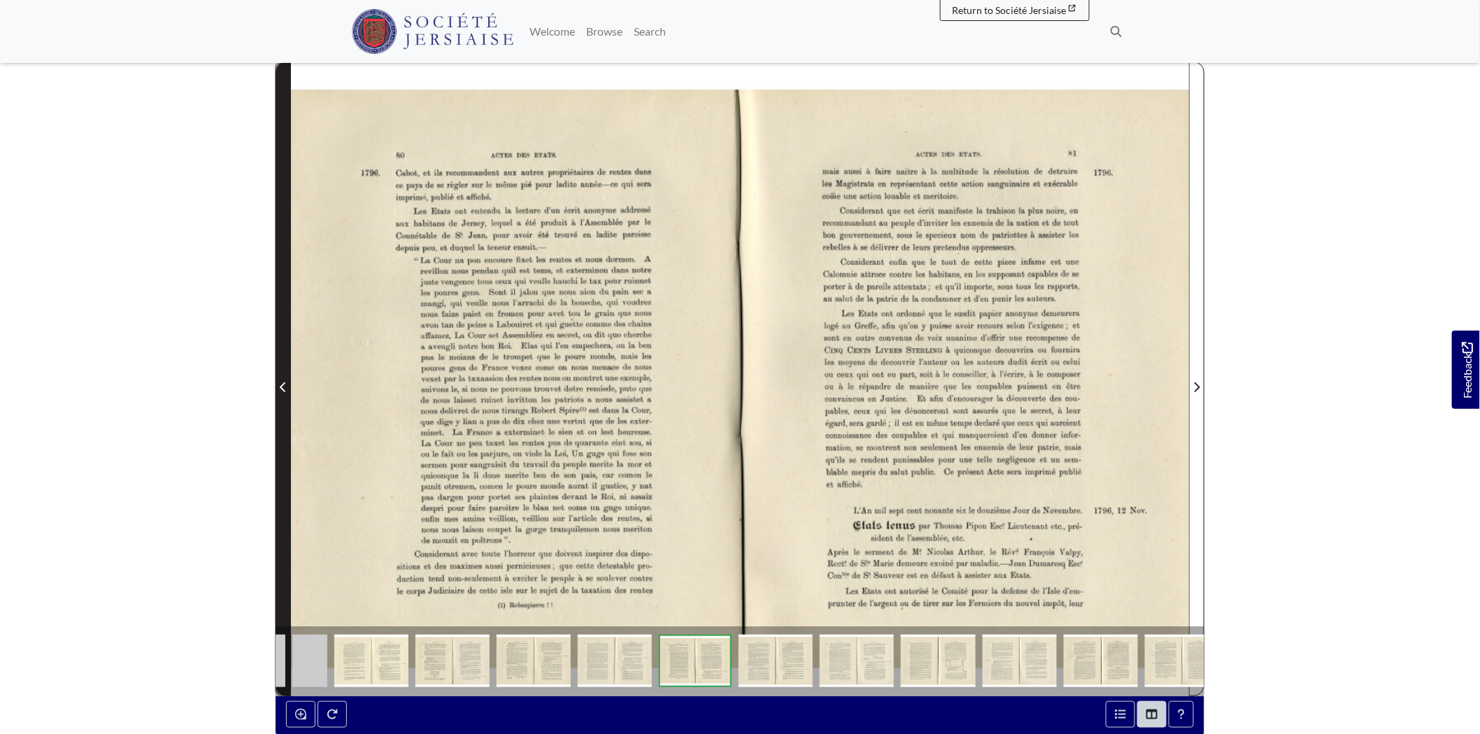
click at [280, 385] on icon "Previous Page" at bounding box center [283, 387] width 7 height 11
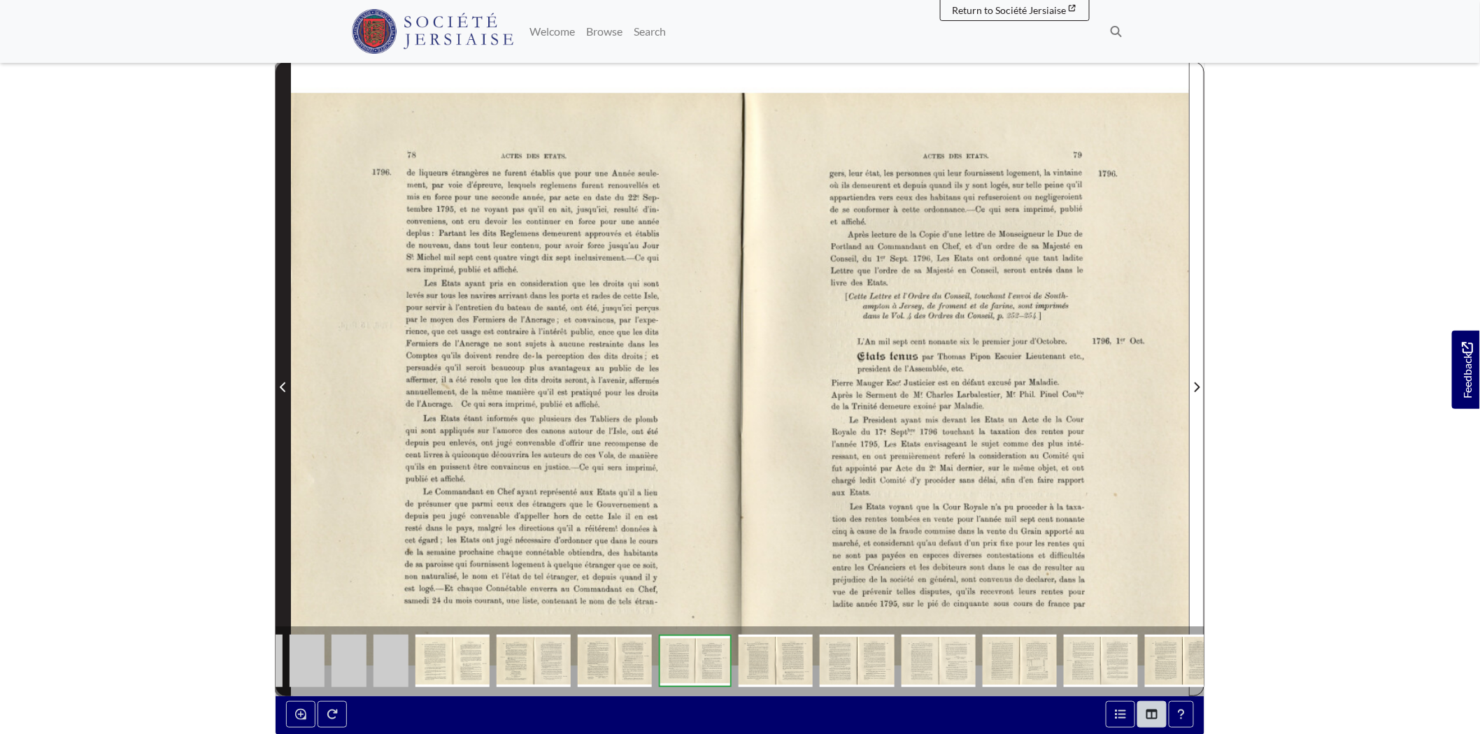
click at [280, 385] on icon "Previous Page" at bounding box center [283, 387] width 7 height 11
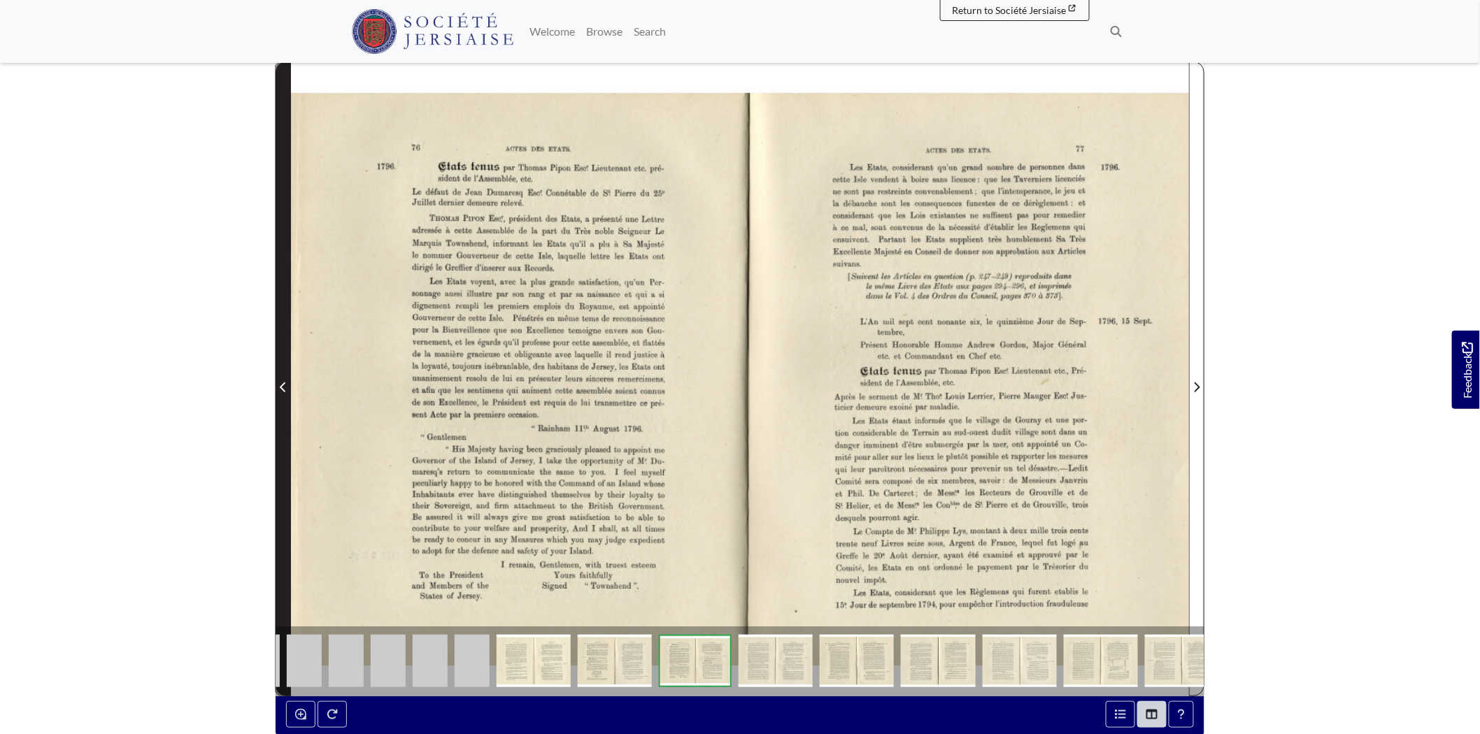
click at [280, 385] on icon "Previous Page" at bounding box center [283, 387] width 7 height 11
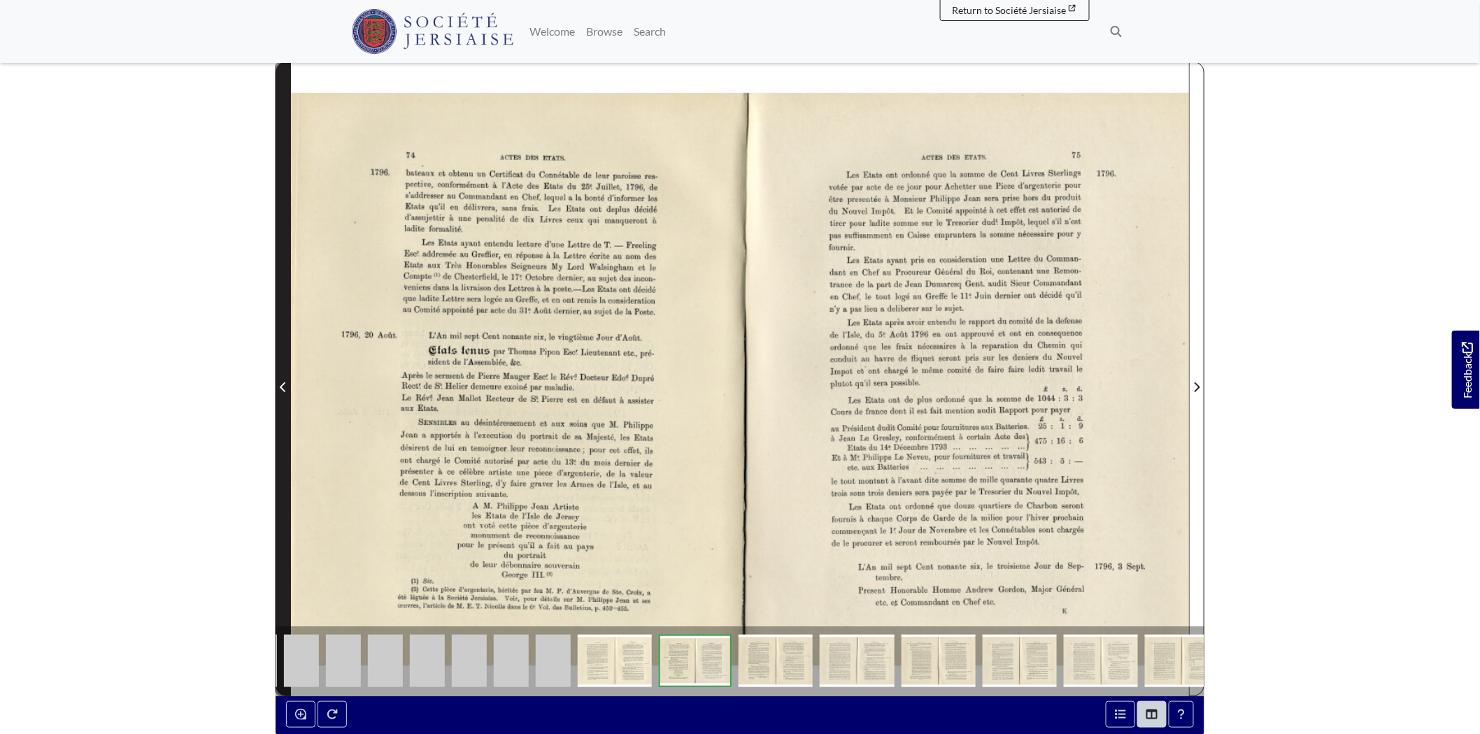
click at [280, 385] on icon "Previous Page" at bounding box center [283, 387] width 7 height 11
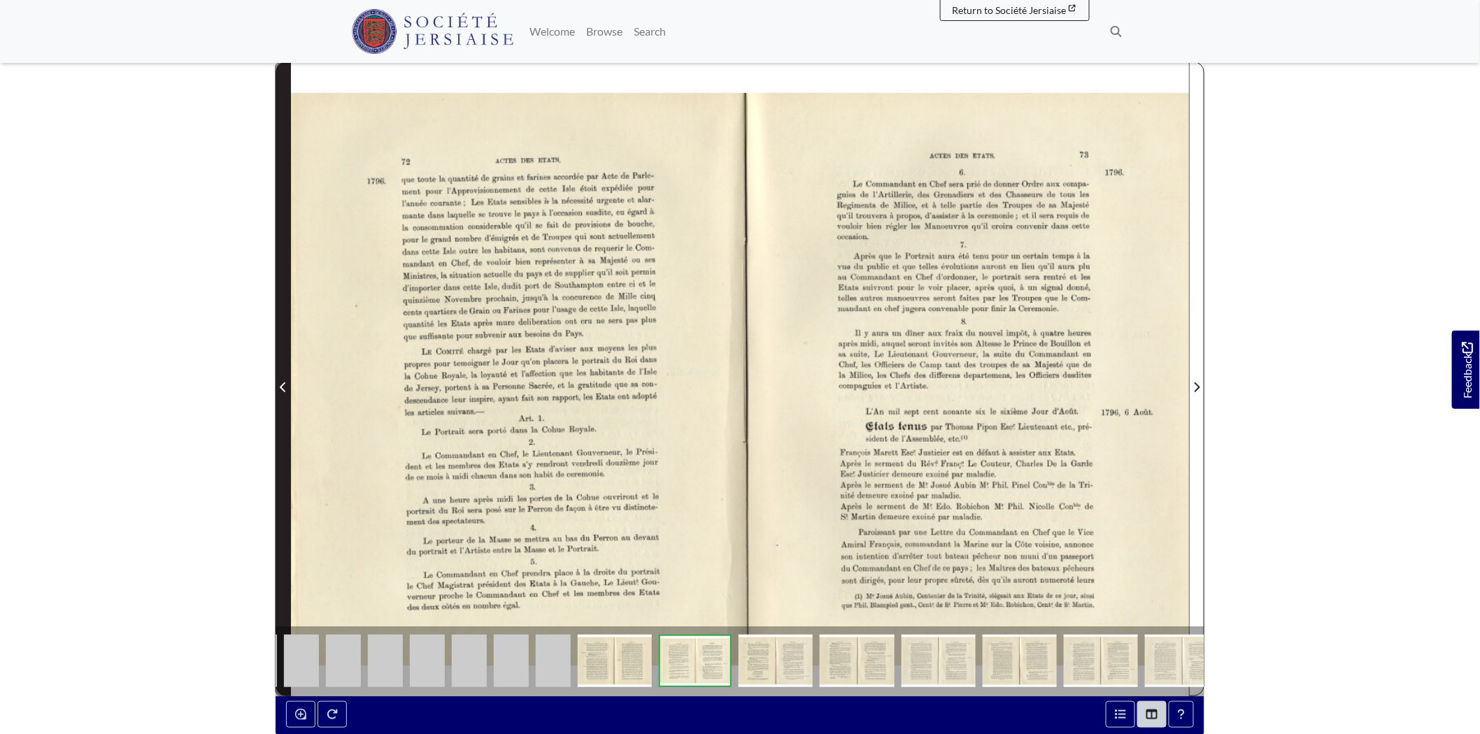
click at [280, 385] on icon "Previous Page" at bounding box center [283, 387] width 7 height 11
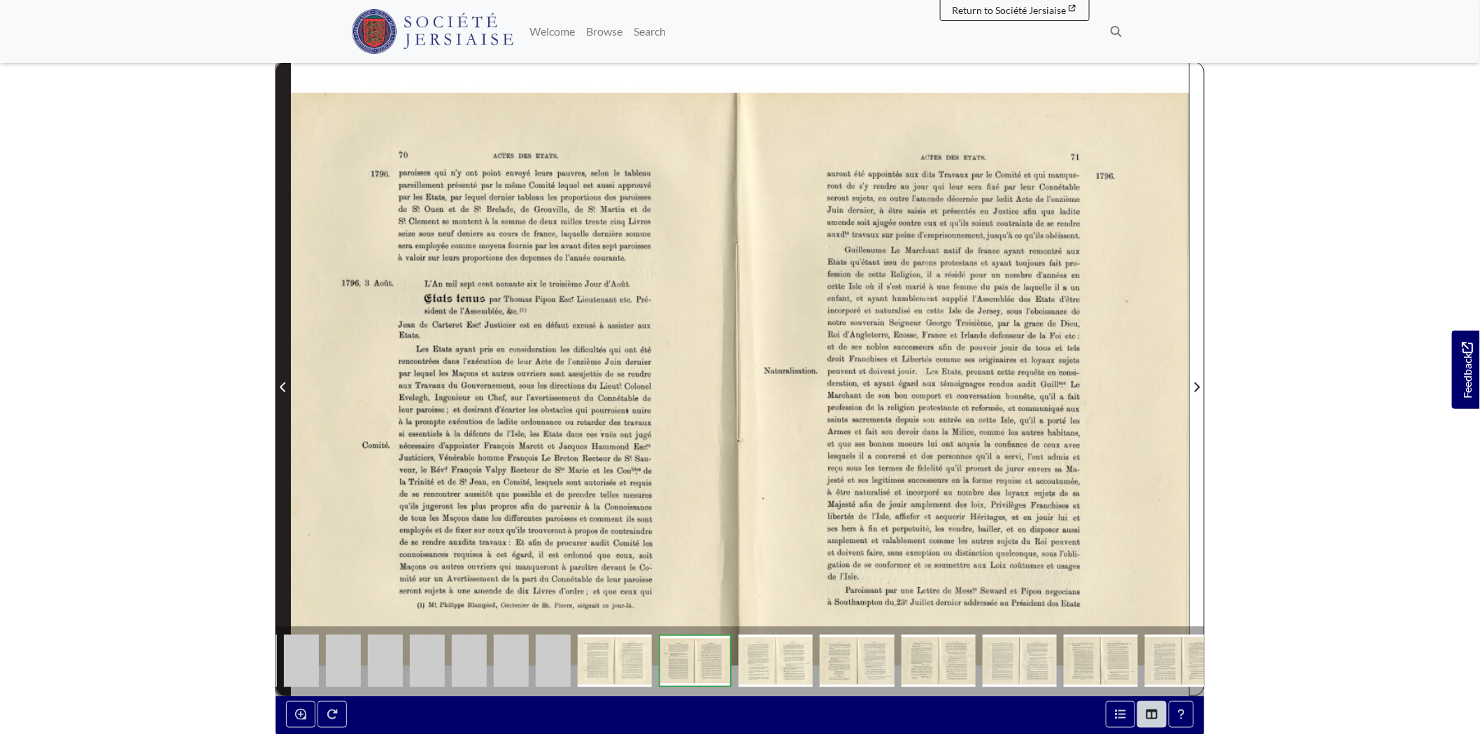
click at [280, 385] on icon "Previous Page" at bounding box center [283, 387] width 7 height 11
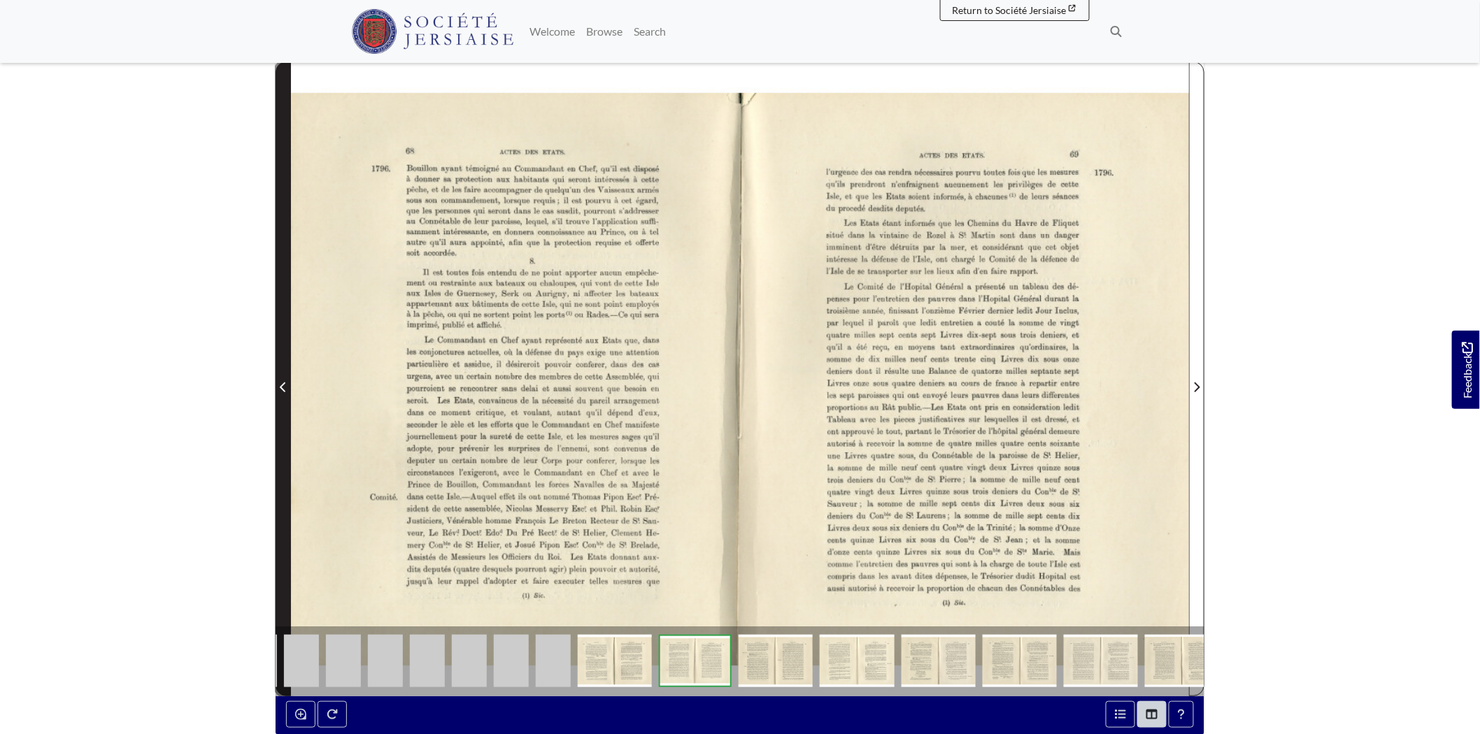
click at [280, 385] on icon "Previous Page" at bounding box center [283, 387] width 7 height 11
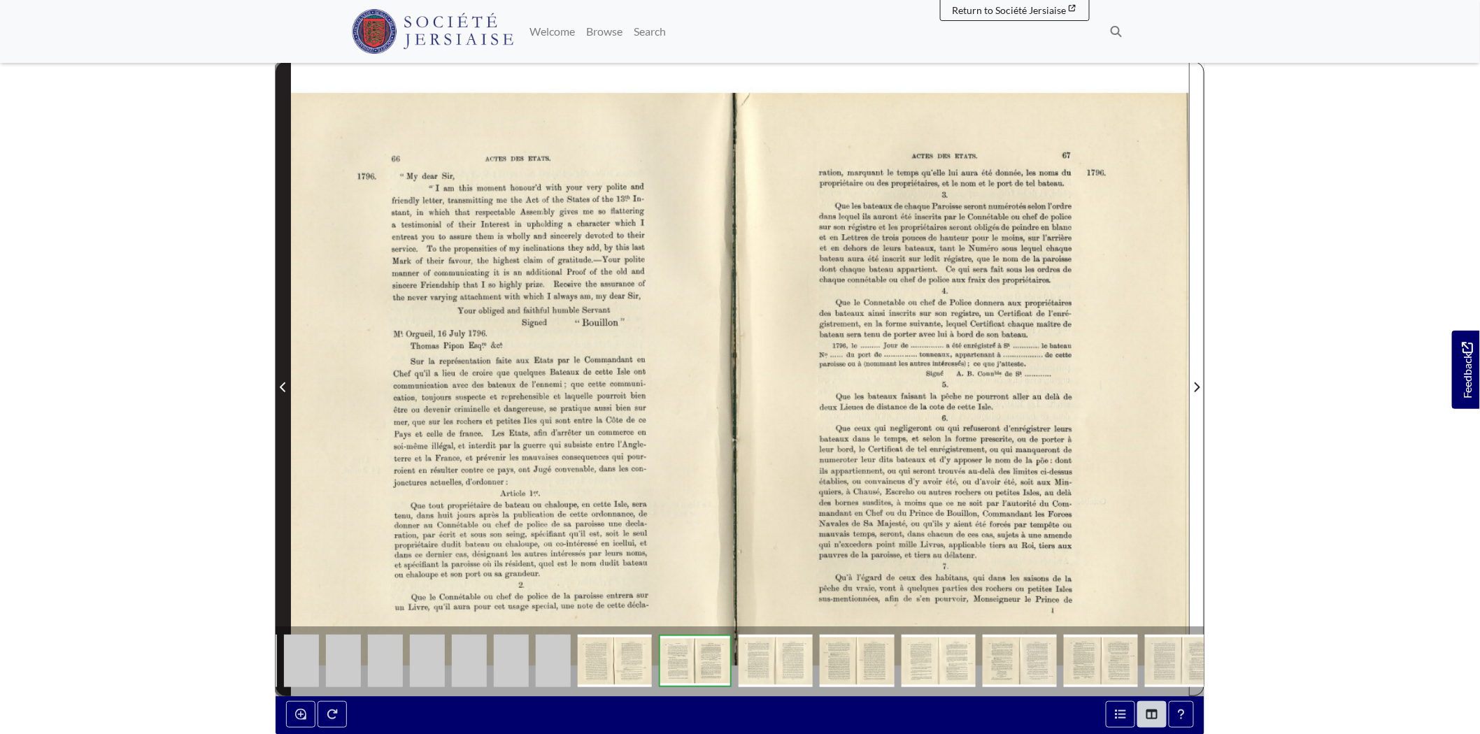
click at [280, 385] on icon "Previous Page" at bounding box center [283, 387] width 7 height 11
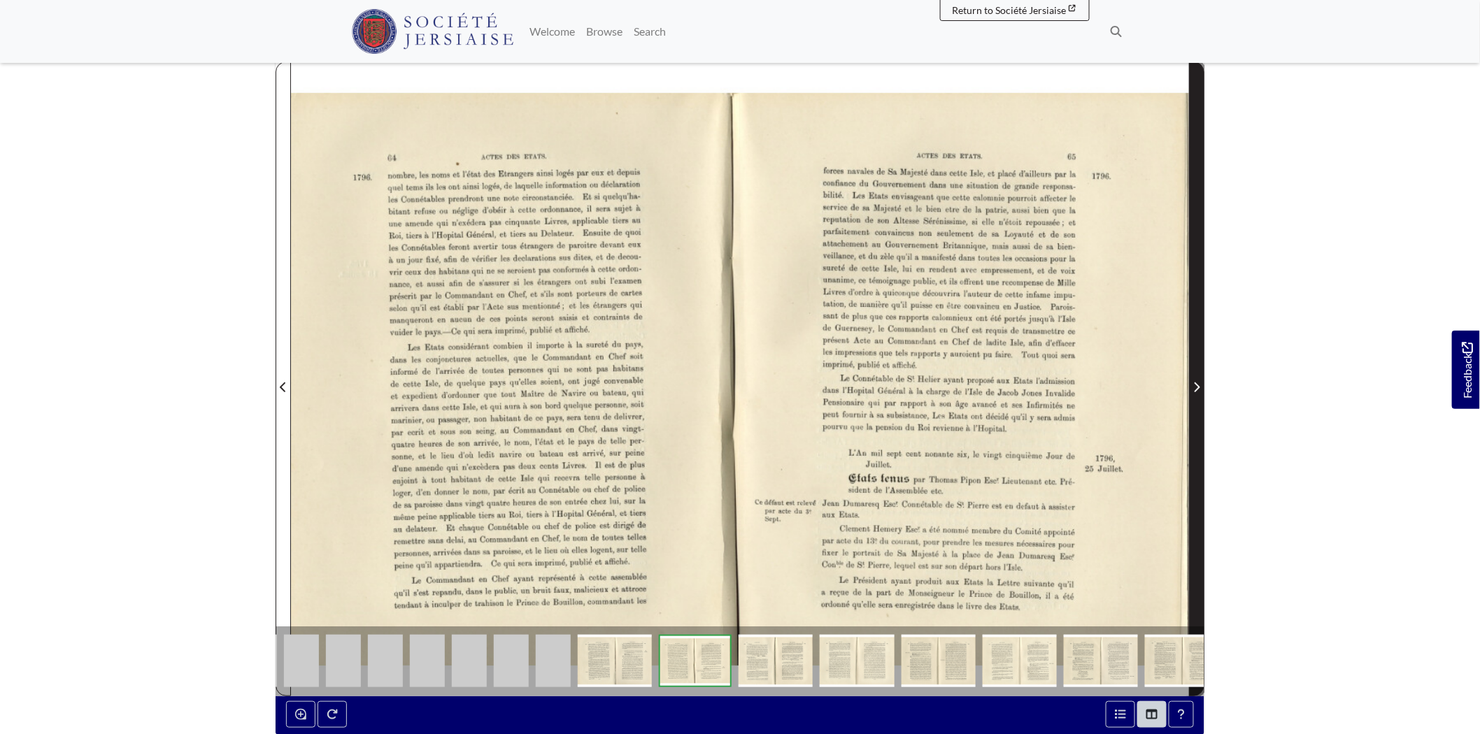
click at [1192, 392] on span "Next Page" at bounding box center [1196, 387] width 14 height 17
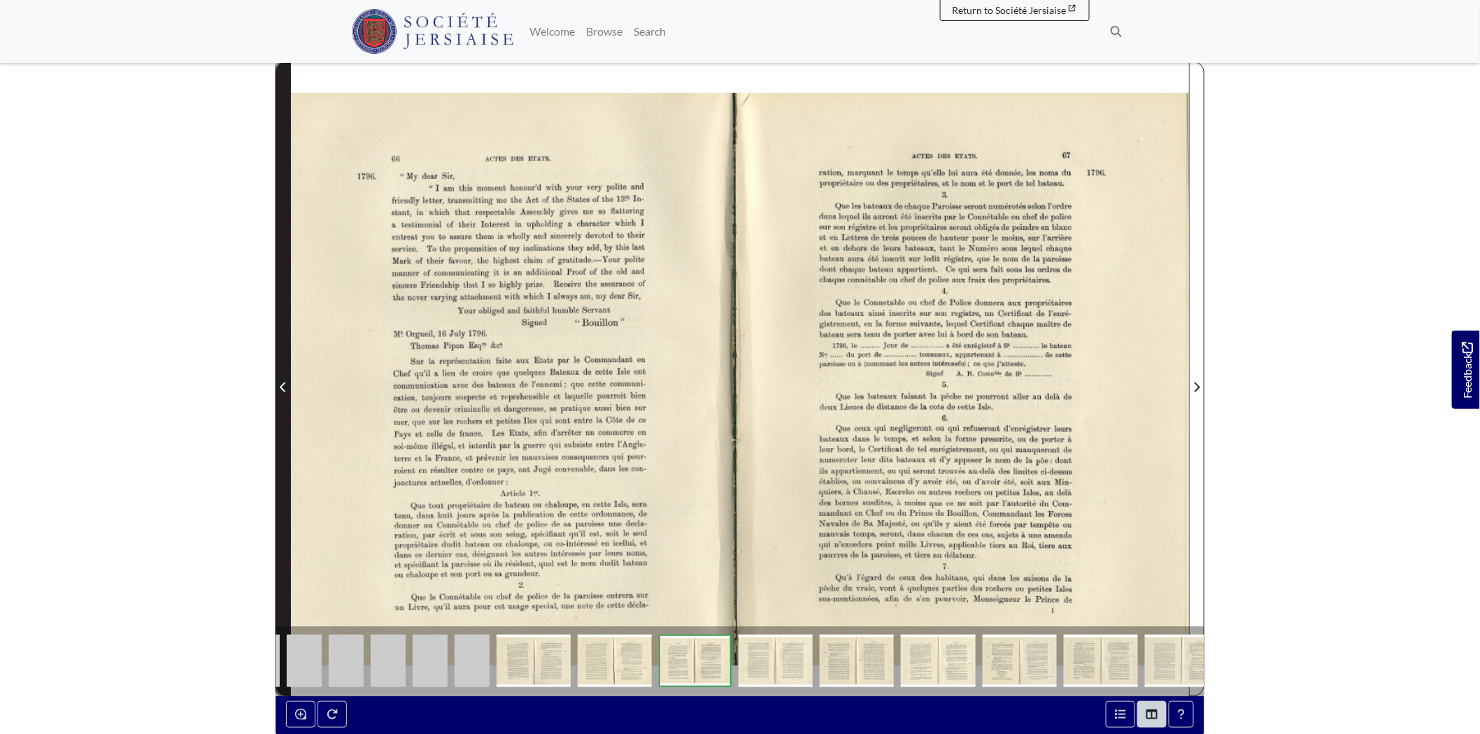
click at [283, 325] on span "Previous Page" at bounding box center [283, 379] width 14 height 634
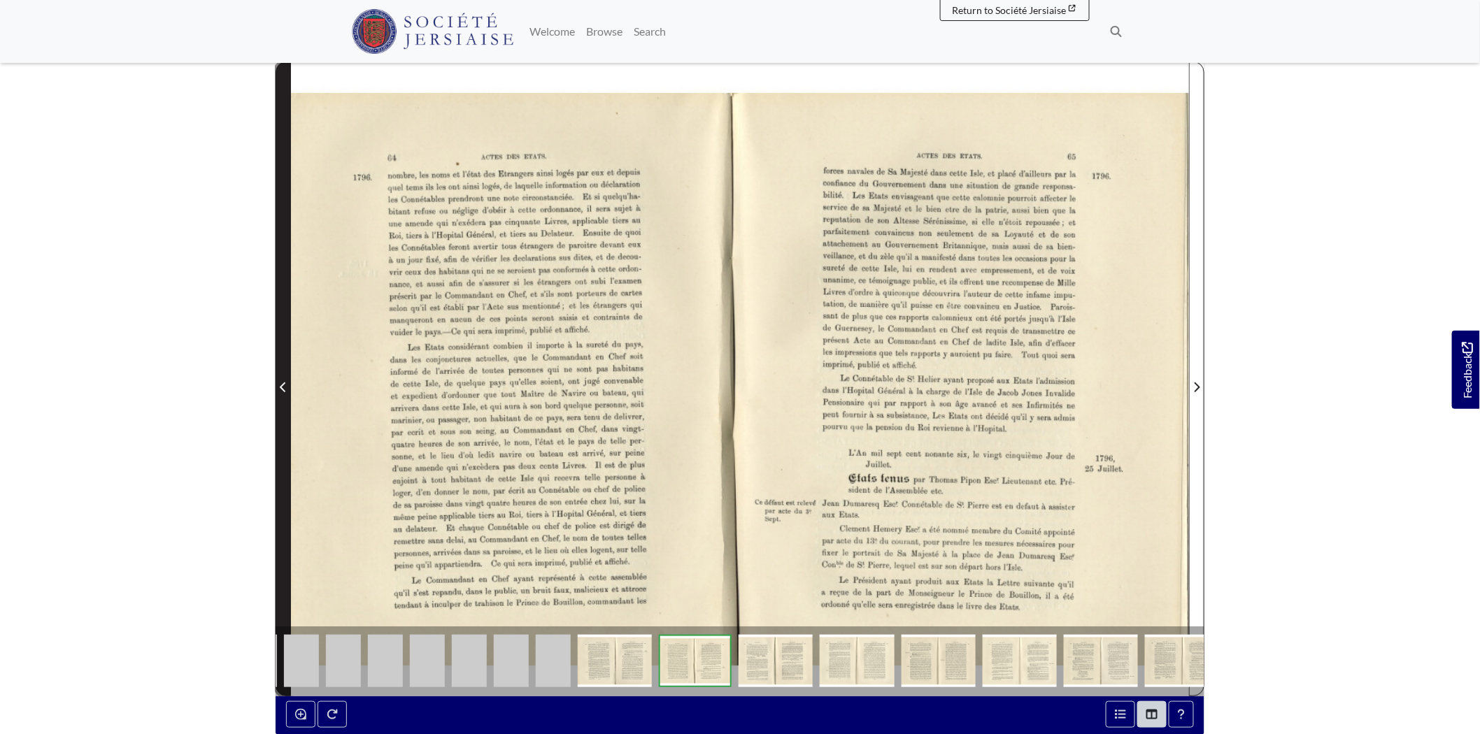
click at [283, 325] on span "Previous Page" at bounding box center [283, 379] width 14 height 634
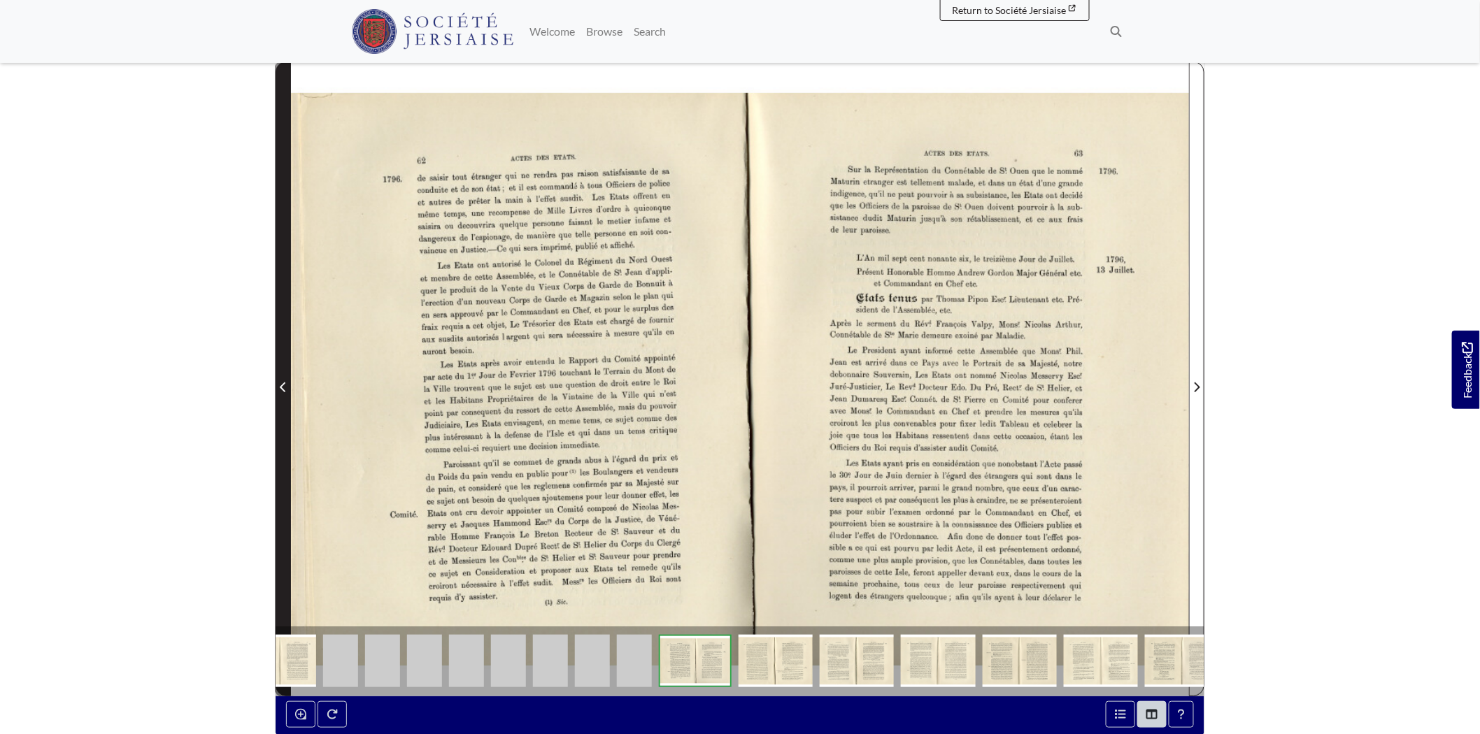
click at [283, 325] on span "Previous Page" at bounding box center [283, 379] width 14 height 634
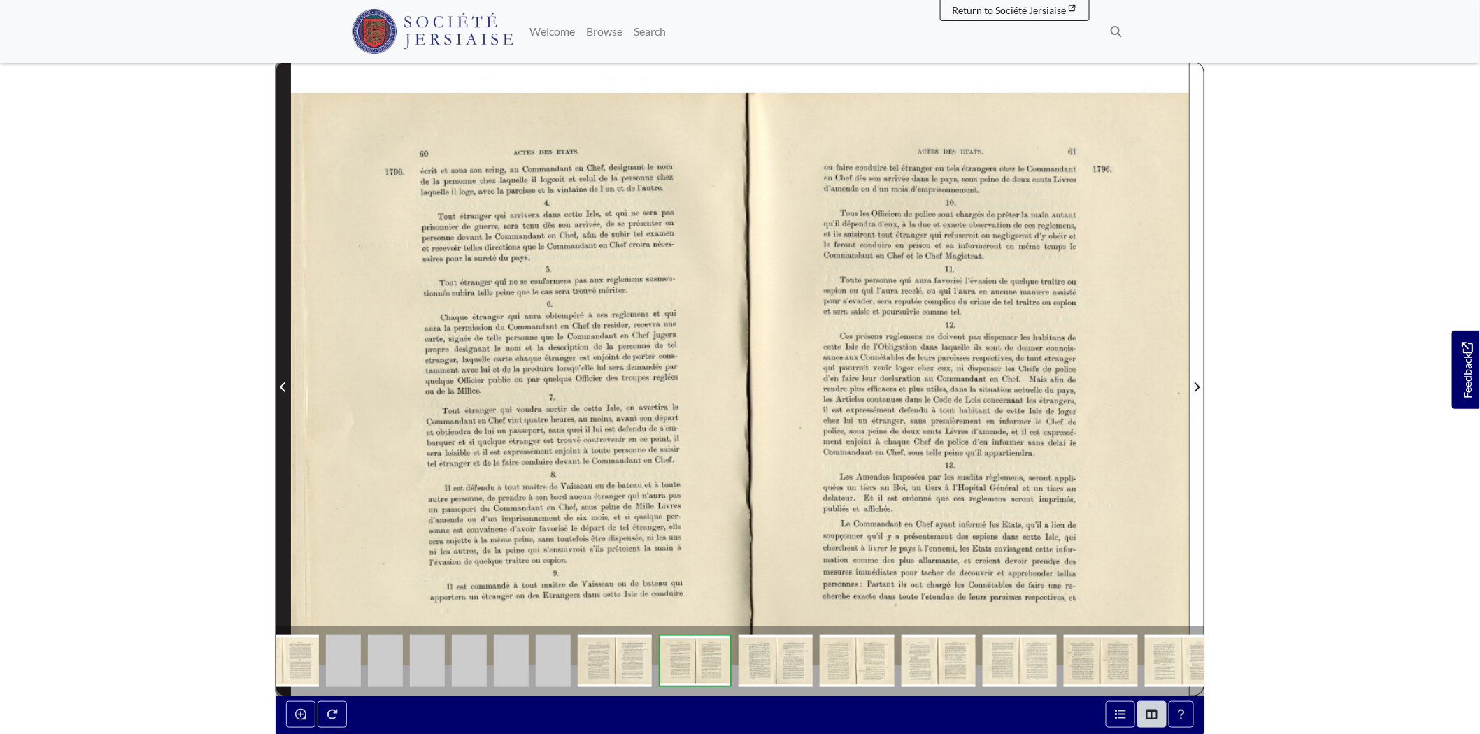
click at [283, 325] on span "Previous Page" at bounding box center [283, 379] width 14 height 634
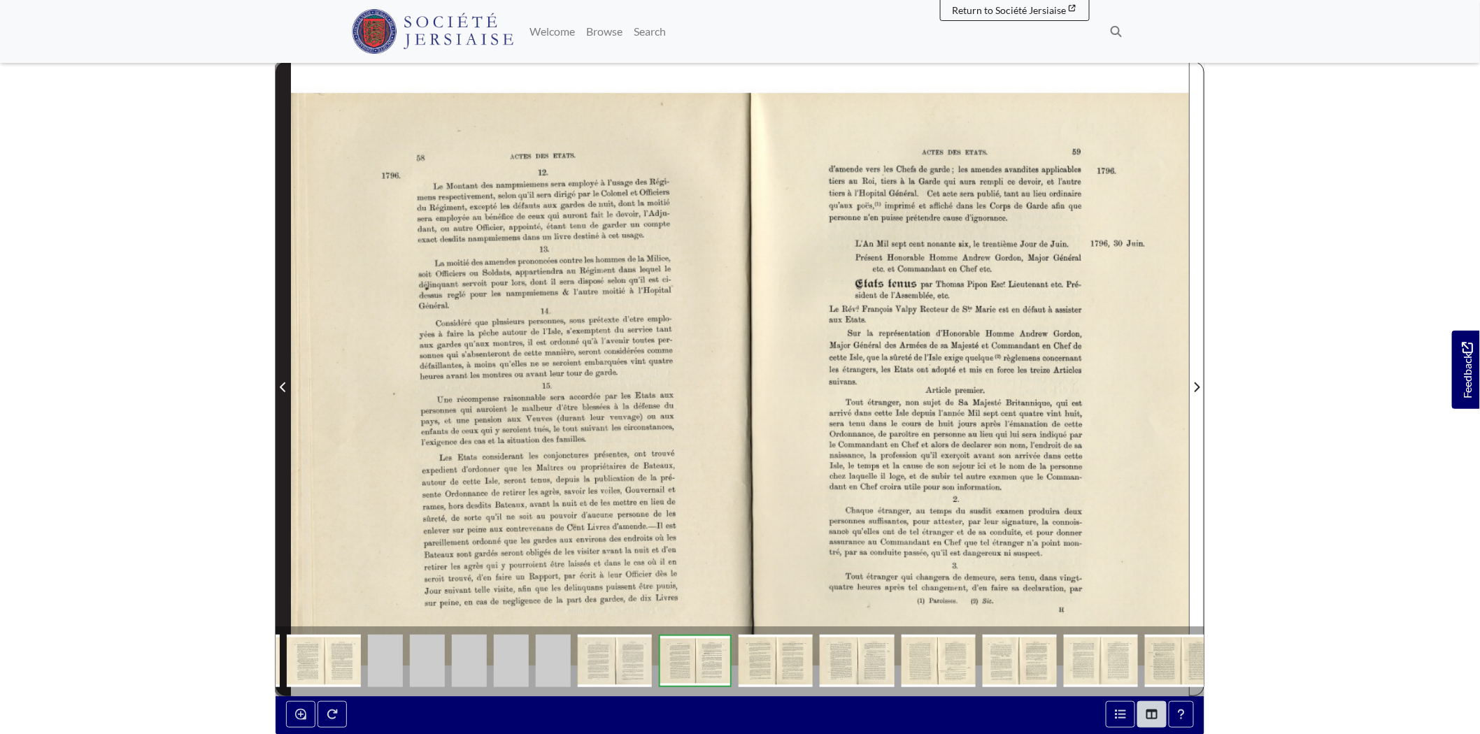
click at [283, 325] on span "Previous Page" at bounding box center [283, 379] width 14 height 634
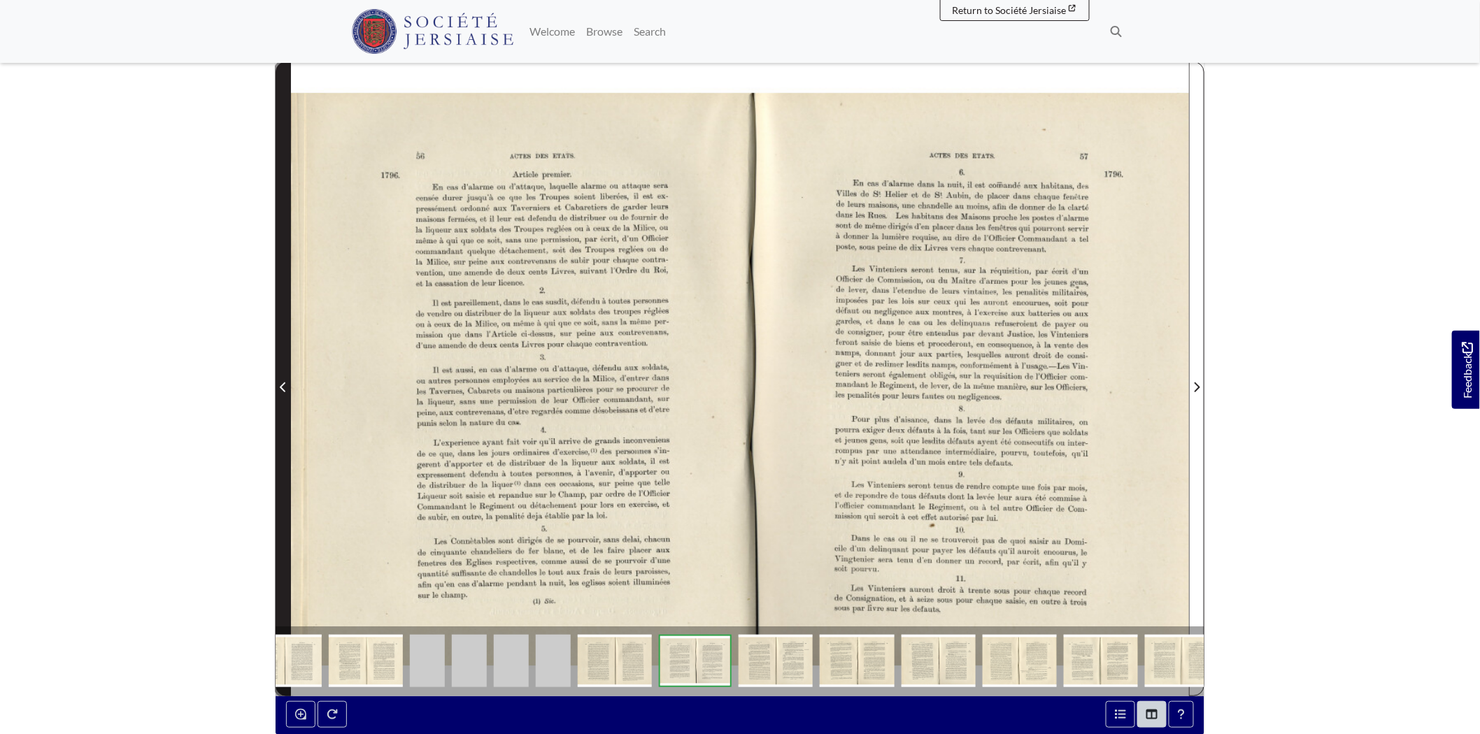
click at [283, 325] on span "Previous Page" at bounding box center [283, 379] width 14 height 634
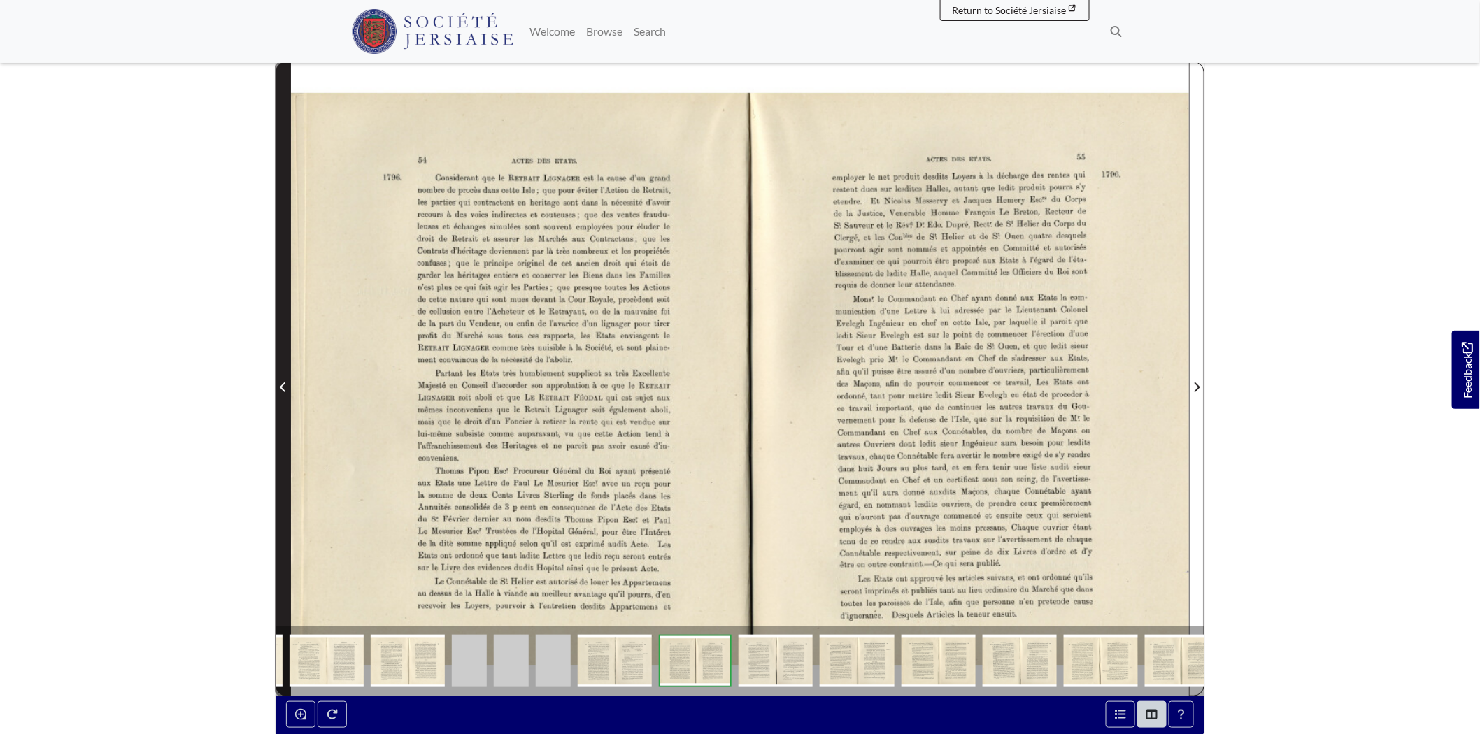
click at [283, 325] on span "Previous Page" at bounding box center [283, 379] width 14 height 634
